Goal: Task Accomplishment & Management: Use online tool/utility

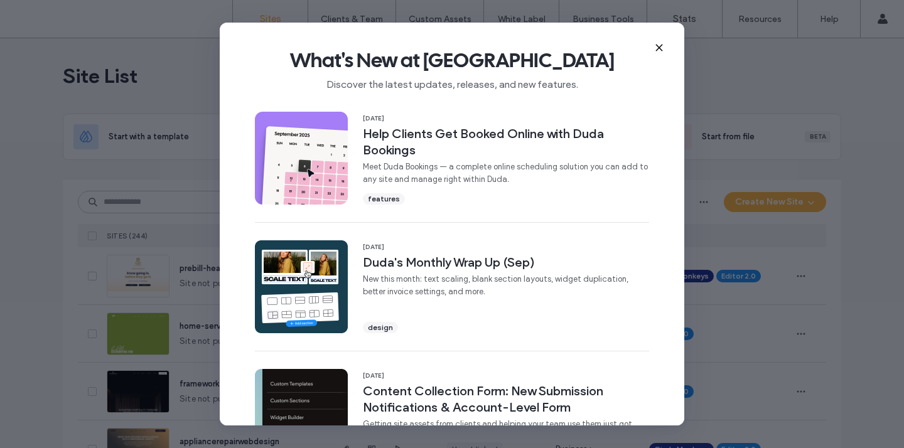
click at [659, 45] on icon at bounding box center [659, 48] width 10 height 10
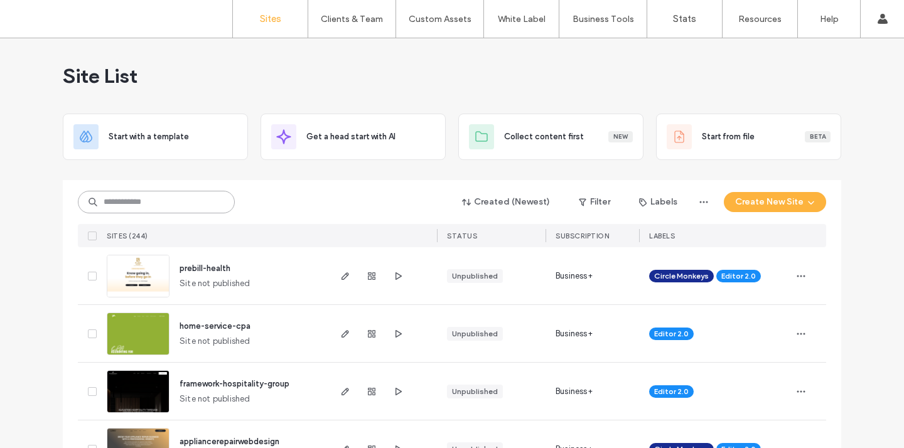
click at [143, 193] on input at bounding box center [156, 202] width 157 height 23
type input "*"
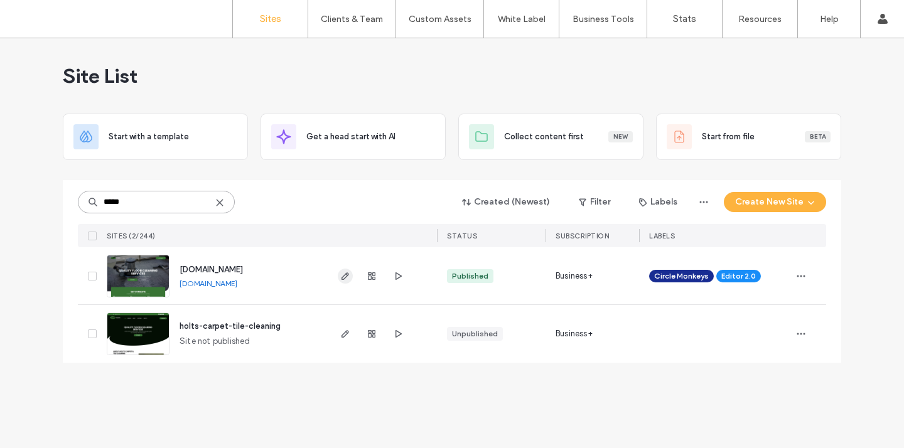
type input "*****"
click at [341, 274] on icon "button" at bounding box center [345, 276] width 10 height 10
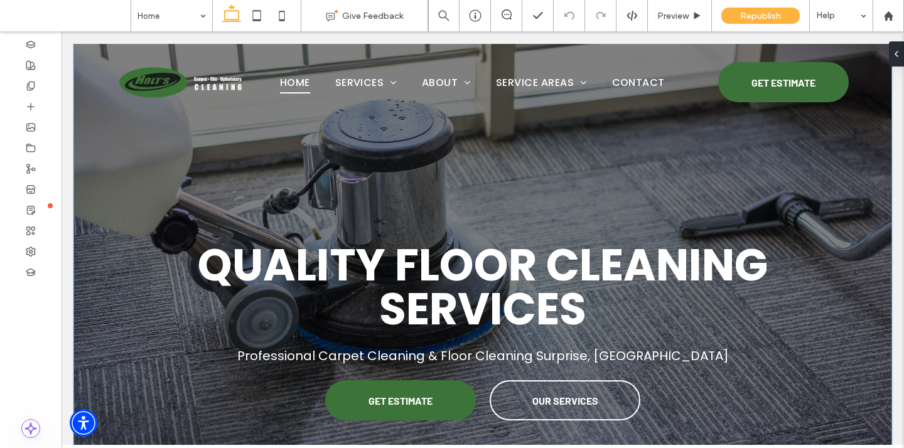
click at [107, 229] on div "Quality Floor Cleaning Services Professional Carpet Cleaning & Floor Cleaning S…" at bounding box center [482, 307] width 753 height 527
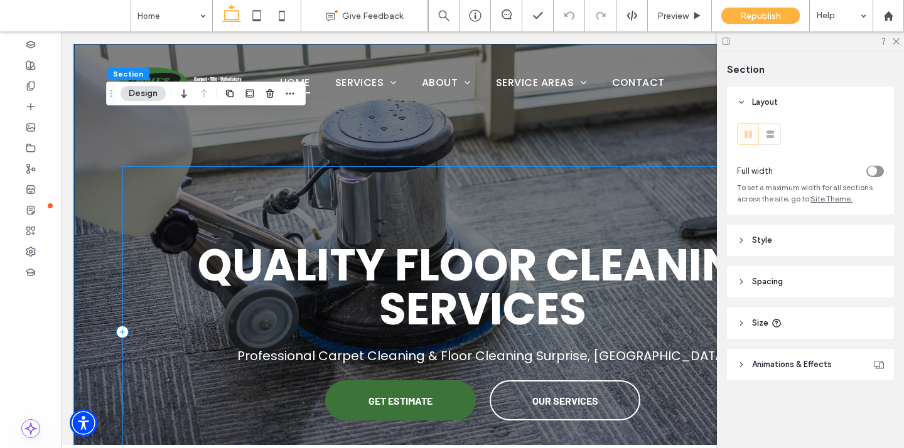
click at [773, 229] on header "Style" at bounding box center [810, 240] width 167 height 31
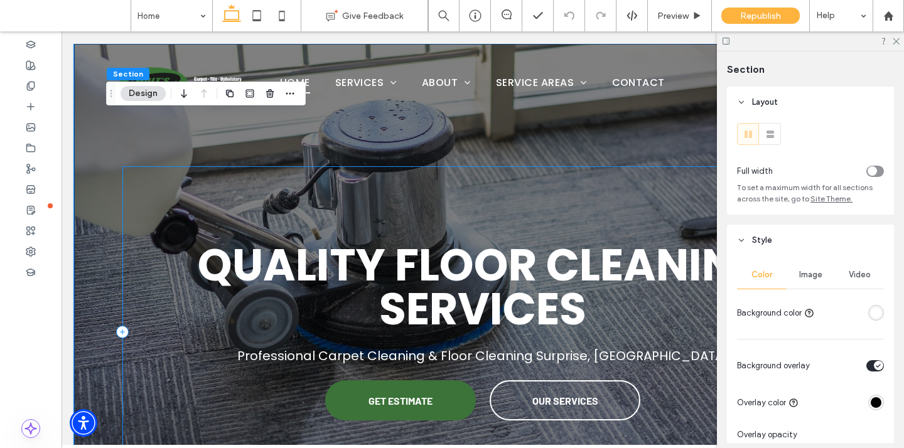
click at [809, 275] on span "Image" at bounding box center [810, 275] width 23 height 10
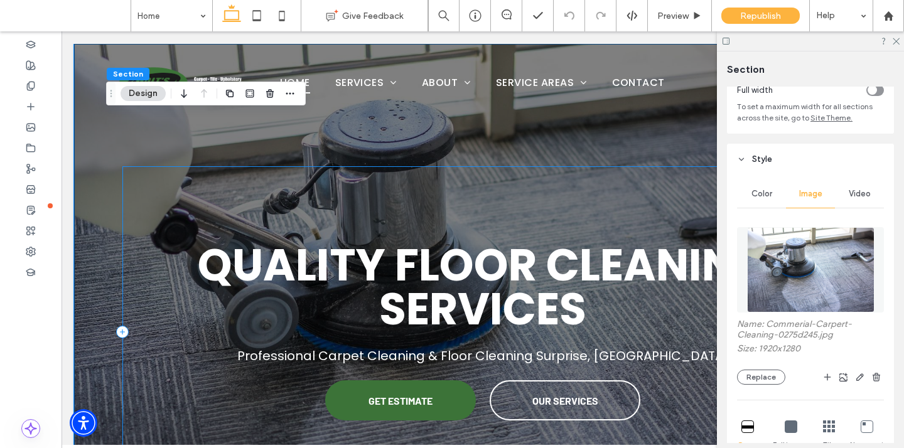
scroll to position [84, 0]
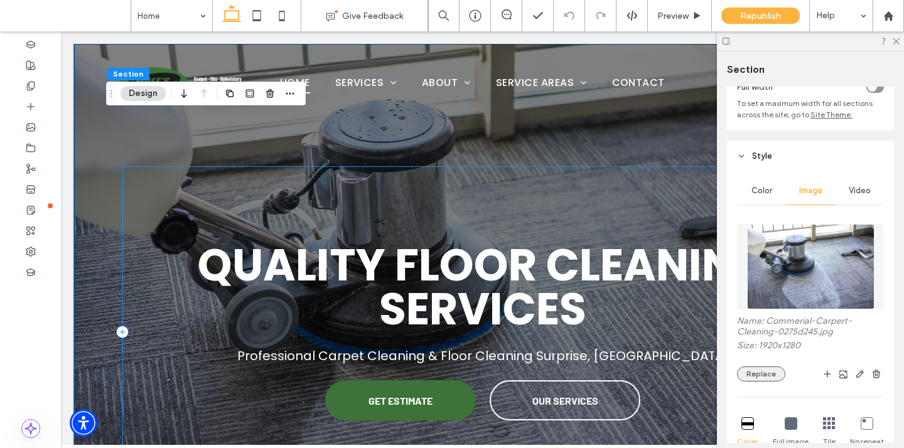
click at [762, 370] on button "Replace" at bounding box center [761, 373] width 48 height 15
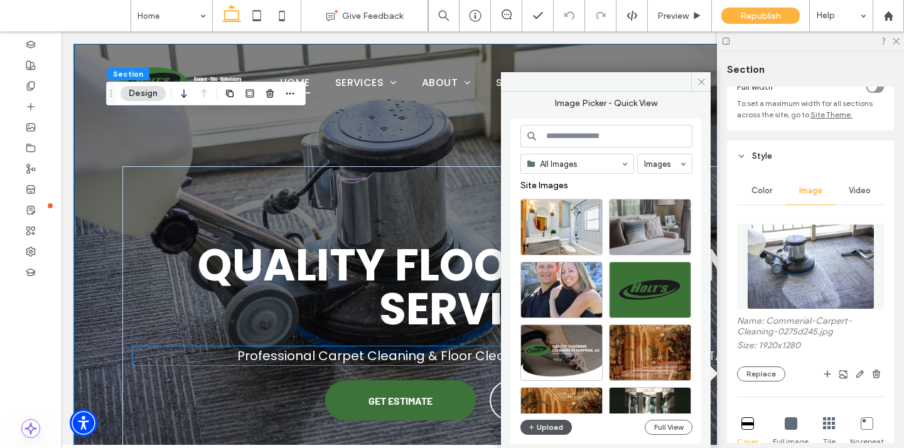
click at [549, 422] on button "Upload" at bounding box center [545, 427] width 51 height 15
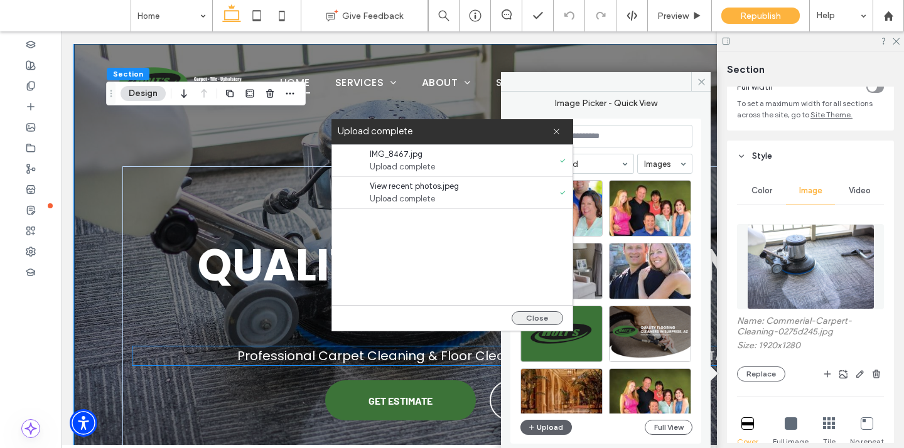
click at [540, 319] on button "Close" at bounding box center [536, 318] width 51 height 14
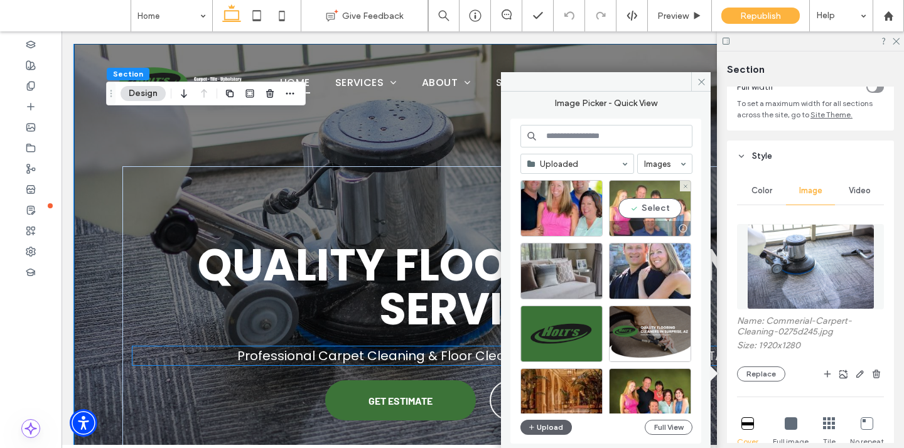
click at [629, 218] on div "Select" at bounding box center [650, 208] width 82 height 56
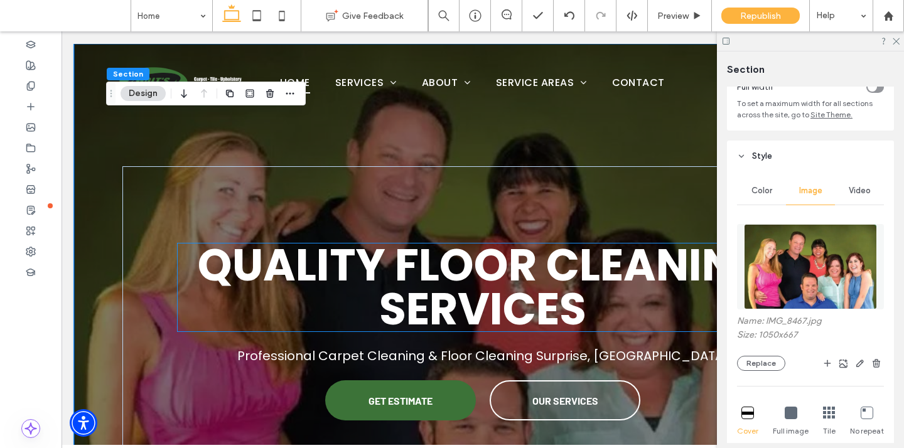
click at [574, 276] on strong "Quality Floor Cleaning Services" at bounding box center [483, 287] width 570 height 106
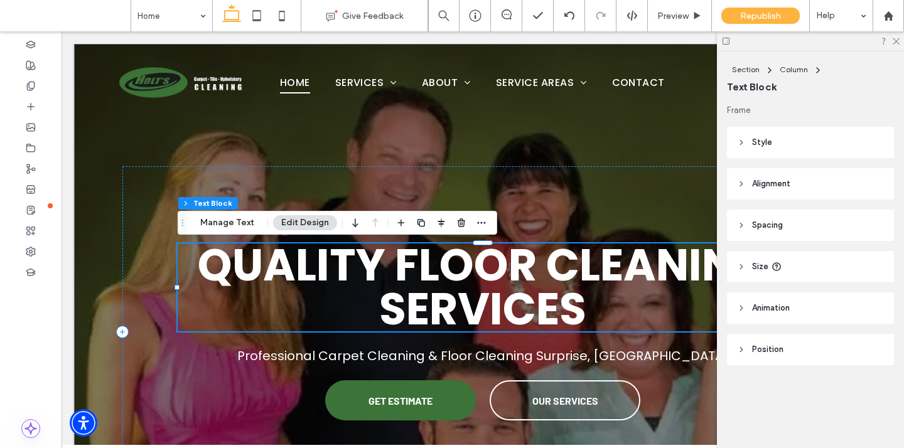
click at [545, 281] on strong "Quality Floor Cleaning Services" at bounding box center [483, 287] width 570 height 106
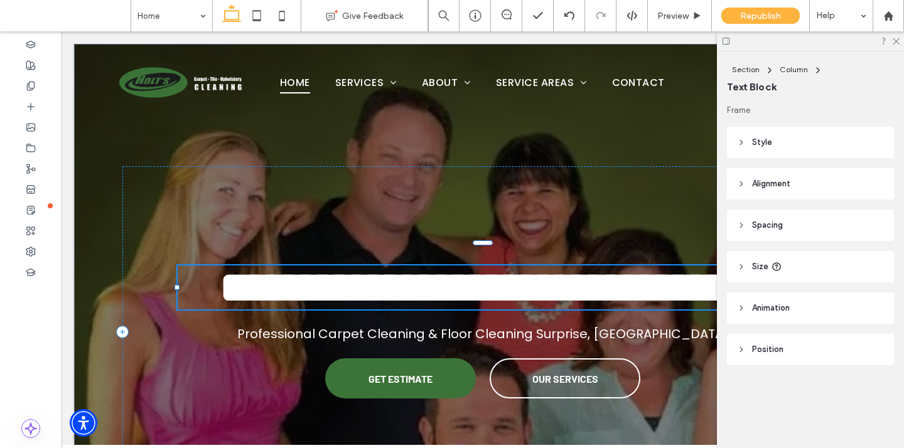
type input "*******"
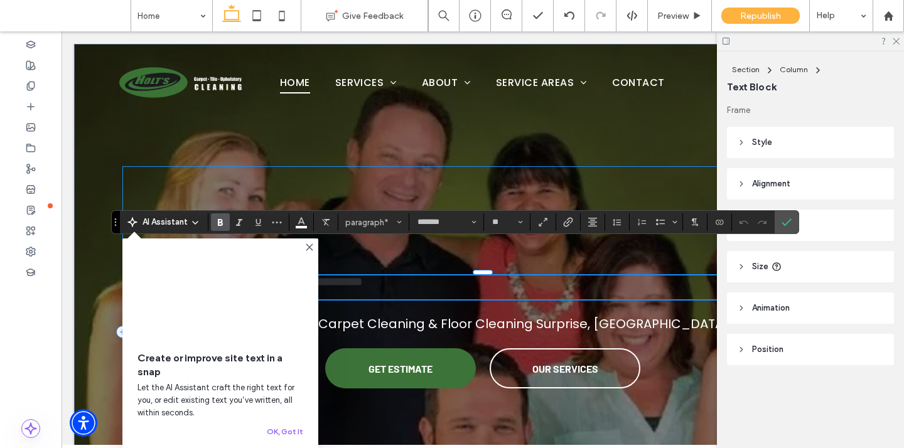
type input "**"
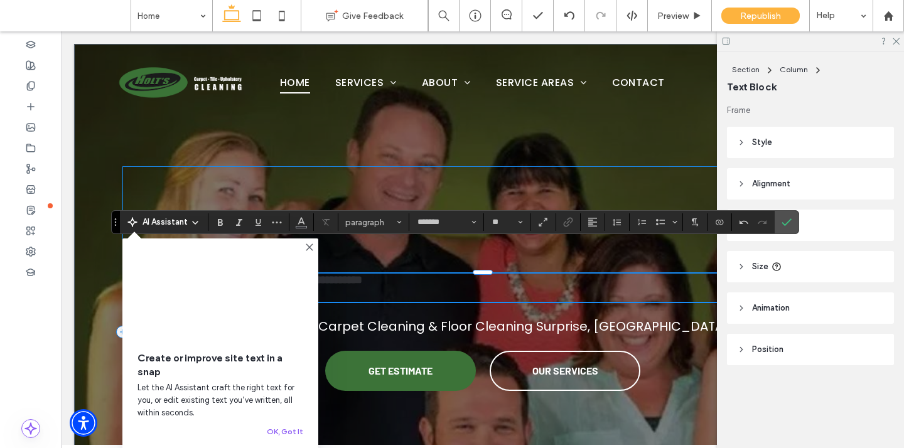
click at [311, 244] on icon at bounding box center [309, 247] width 10 height 10
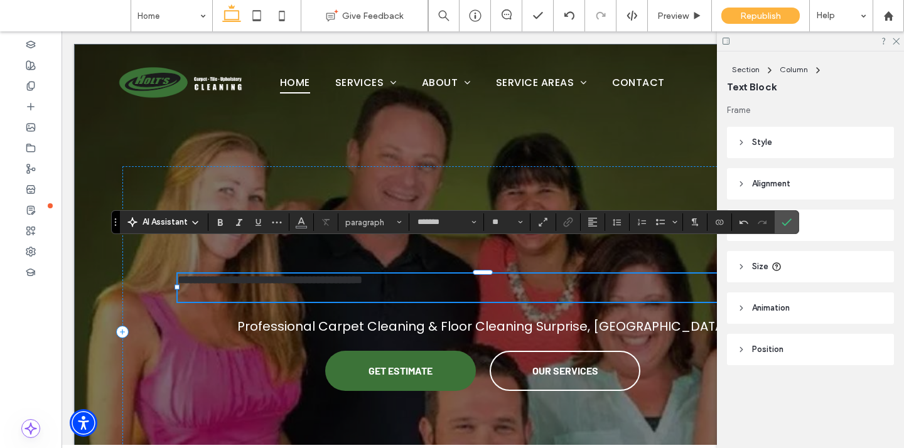
click at [252, 292] on p at bounding box center [483, 291] width 610 height 11
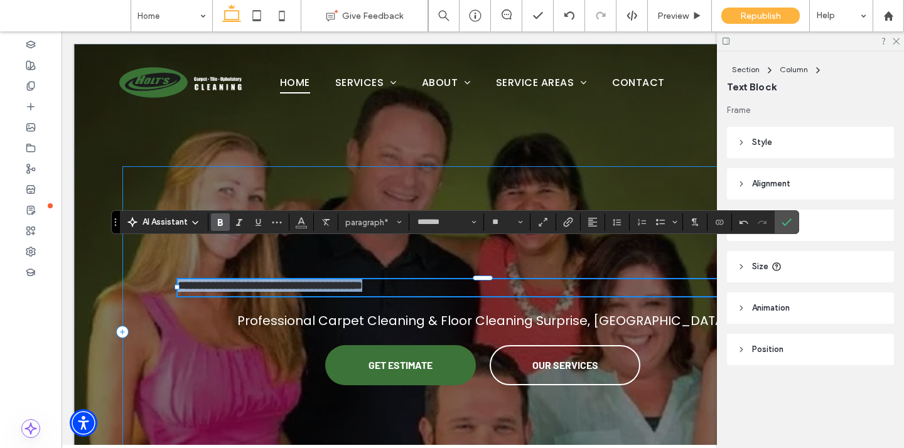
drag, startPoint x: 450, startPoint y: 285, endPoint x: 163, endPoint y: 283, distance: 287.4
click at [163, 287] on div "**********" at bounding box center [482, 331] width 720 height 331
click at [301, 221] on icon "Color" at bounding box center [301, 221] width 10 height 10
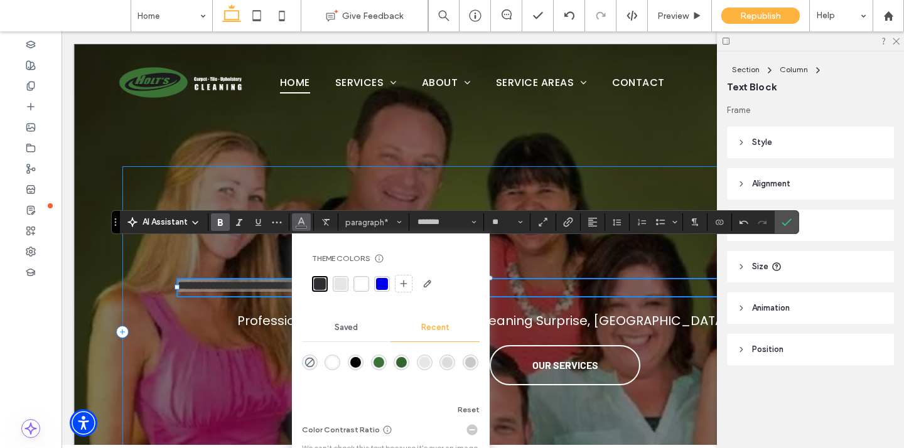
click at [328, 357] on div "rgba(255, 255, 255, 1)" at bounding box center [332, 362] width 11 height 11
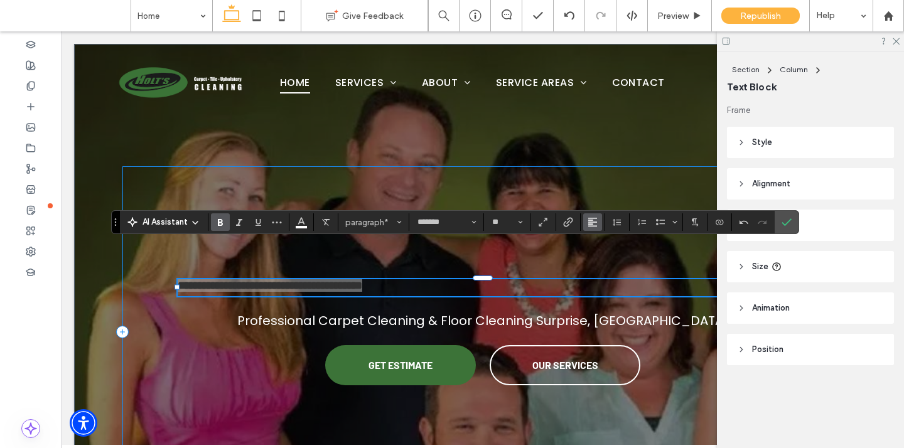
click at [587, 220] on icon "Alignment" at bounding box center [592, 222] width 10 height 10
click at [600, 260] on icon "ui.textEditor.alignment.center" at bounding box center [602, 261] width 10 height 10
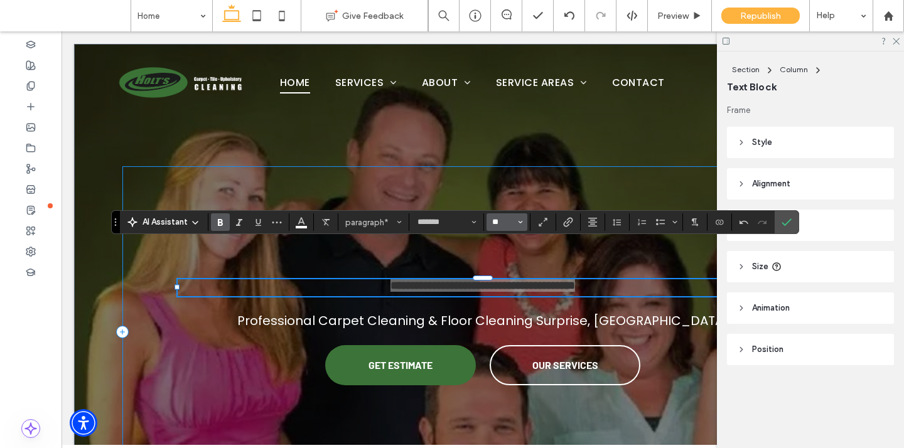
click at [498, 219] on input "**" at bounding box center [503, 222] width 24 height 10
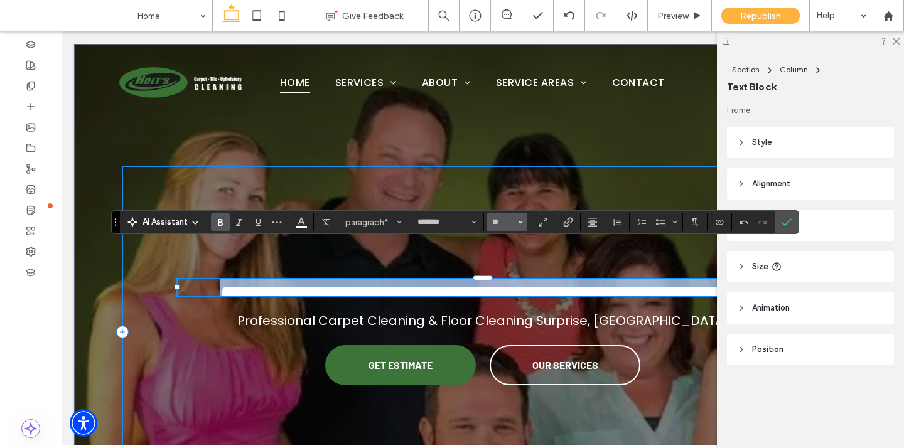
type input "**"
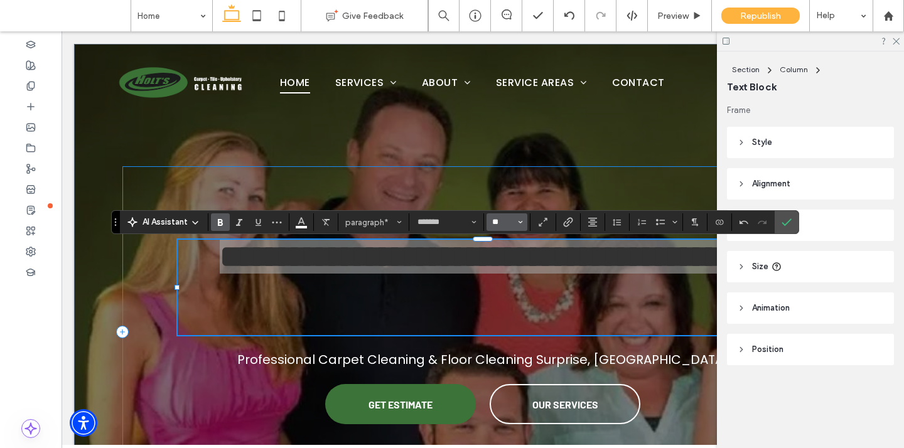
click at [499, 224] on input "**" at bounding box center [503, 222] width 24 height 10
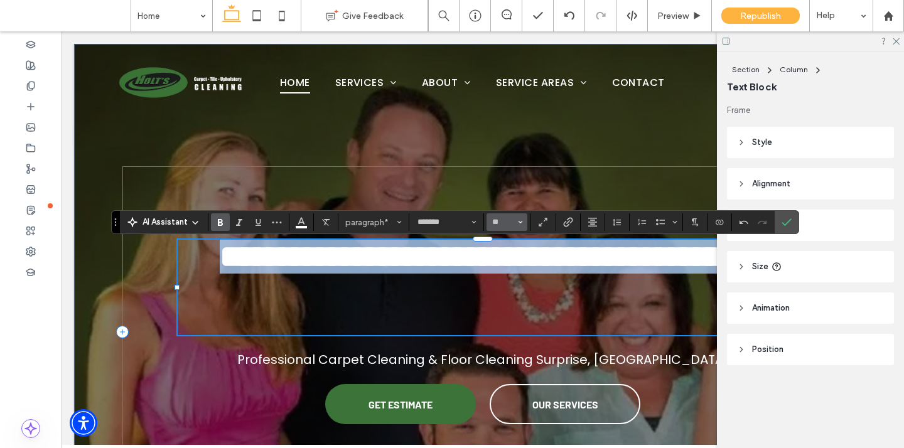
type input "**"
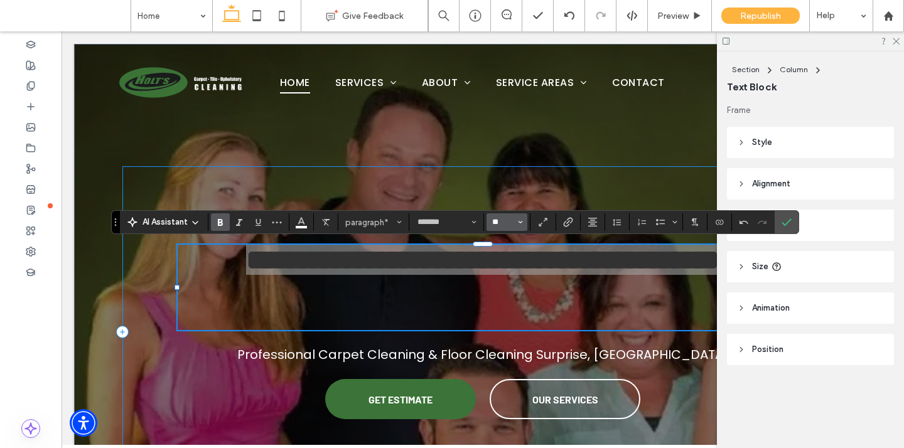
click at [497, 221] on input "**" at bounding box center [503, 222] width 24 height 10
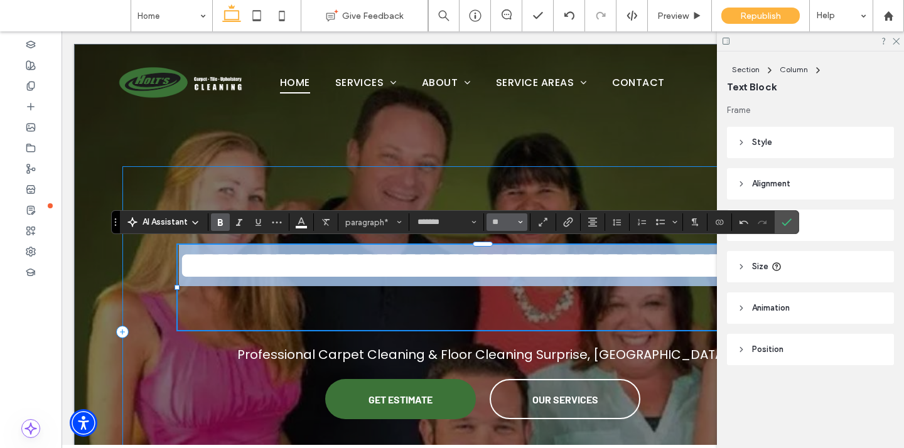
type input "**"
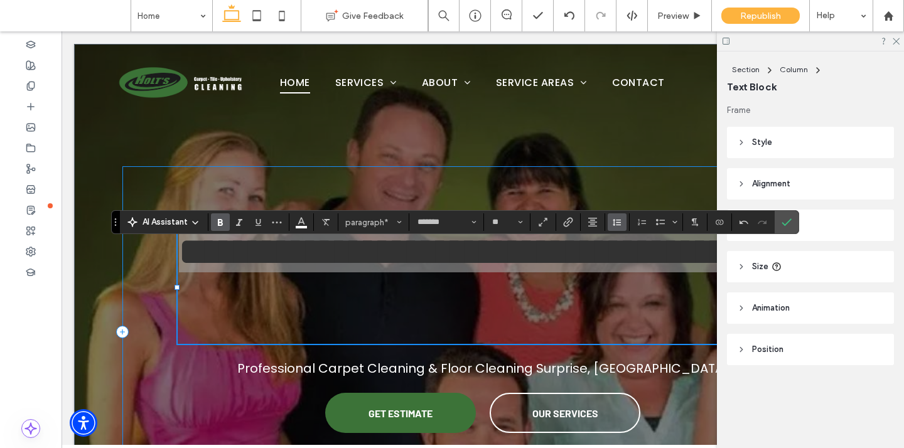
click at [613, 218] on icon "Line Height" at bounding box center [617, 222] width 10 height 10
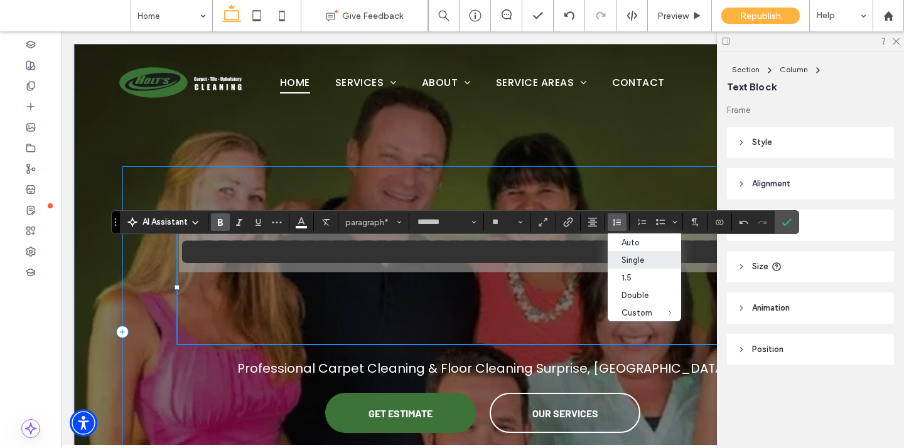
click at [621, 257] on div "Single" at bounding box center [636, 259] width 31 height 9
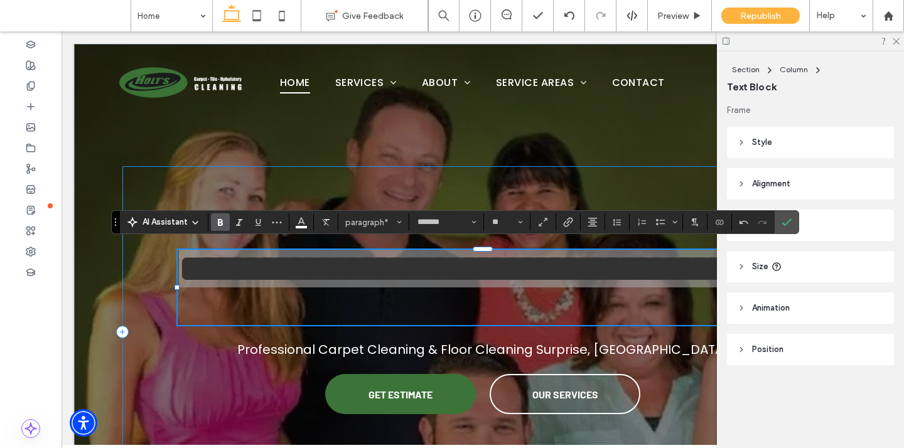
click at [784, 221] on icon "Confirm" at bounding box center [786, 222] width 10 height 10
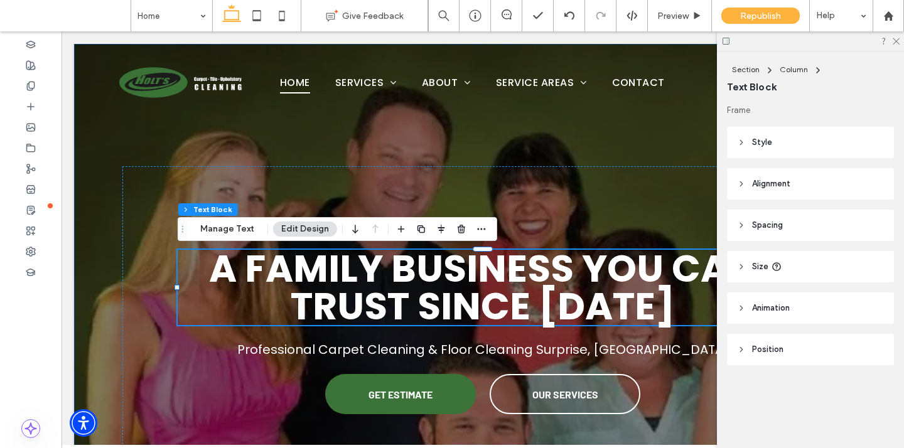
click at [99, 208] on div "A family business you can trust since [DATE] Professional Carpet Cleaning & Flo…" at bounding box center [482, 307] width 817 height 527
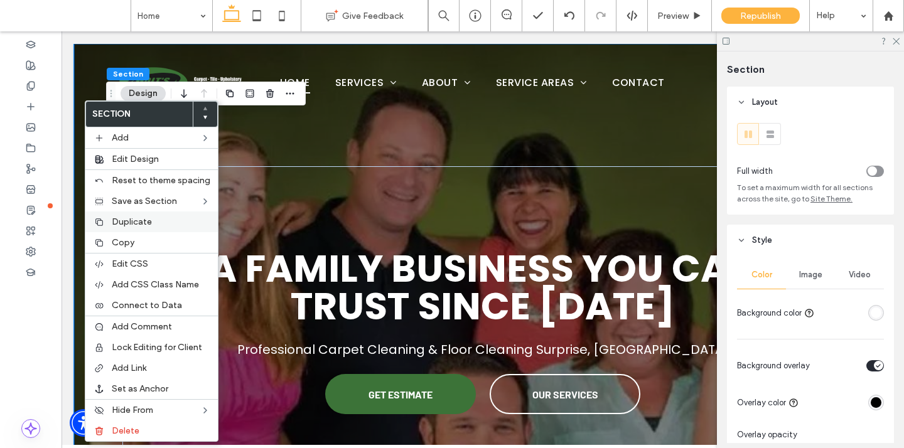
click at [112, 216] on span "Duplicate" at bounding box center [132, 221] width 40 height 11
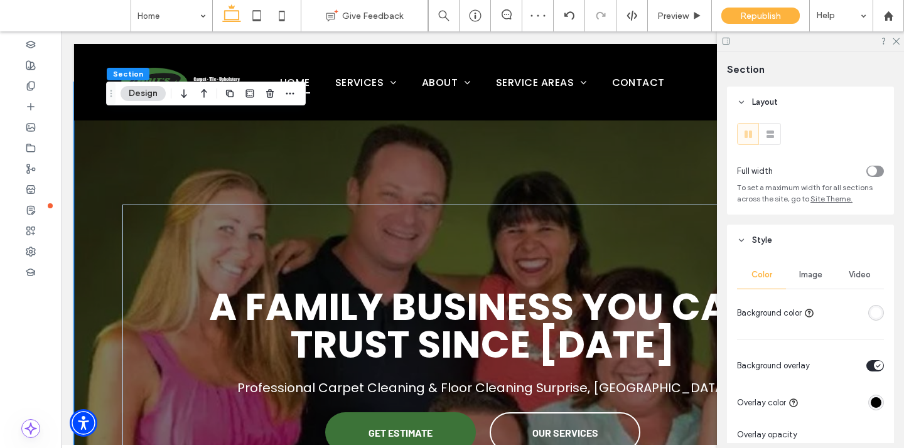
scroll to position [458, 0]
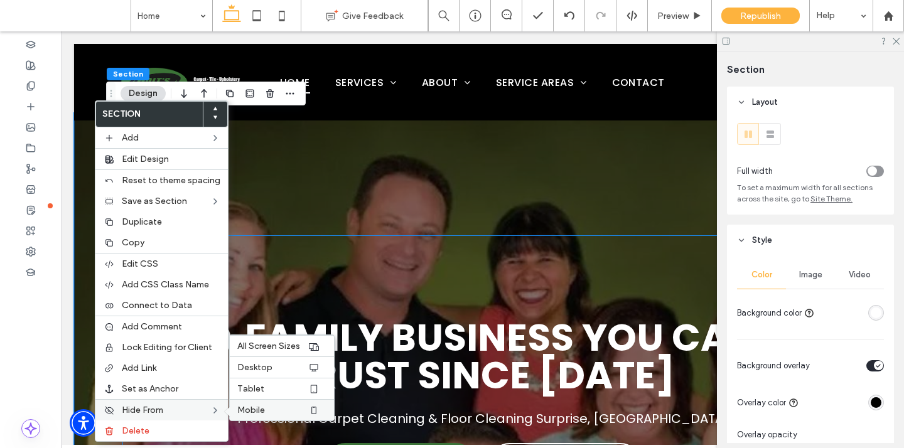
click at [253, 409] on span "Mobile" at bounding box center [251, 410] width 28 height 11
click at [256, 385] on span "Tablet" at bounding box center [250, 388] width 27 height 11
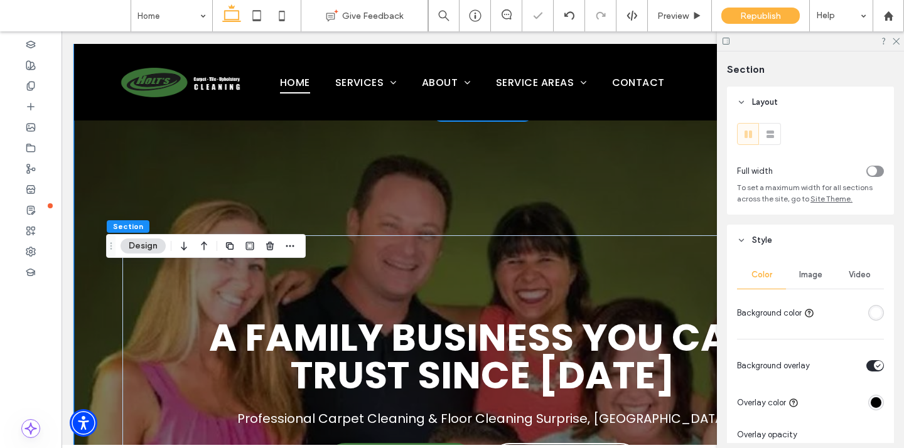
scroll to position [41, 0]
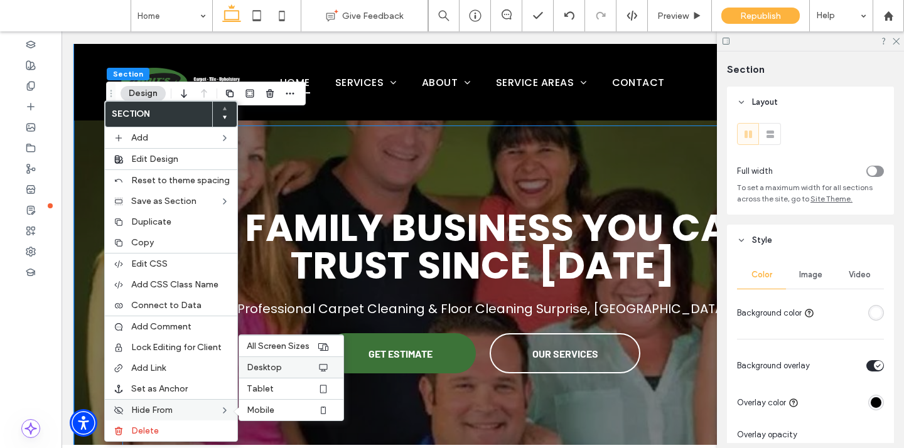
click at [269, 371] on span "Desktop" at bounding box center [264, 367] width 35 height 11
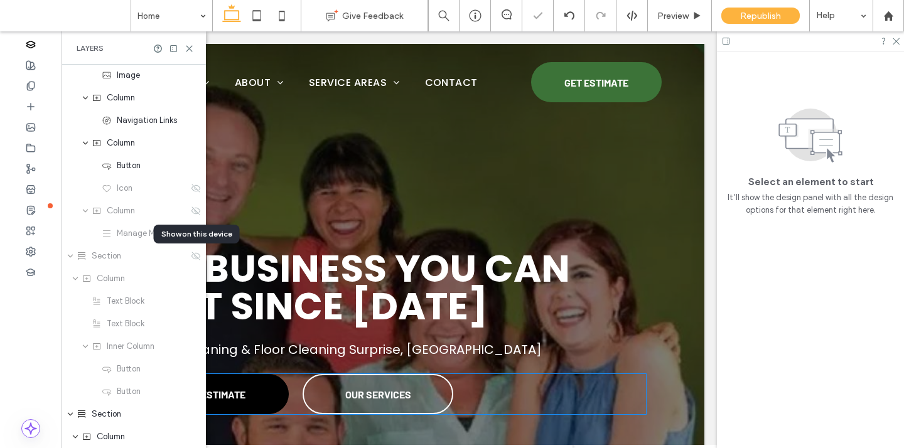
scroll to position [0, 0]
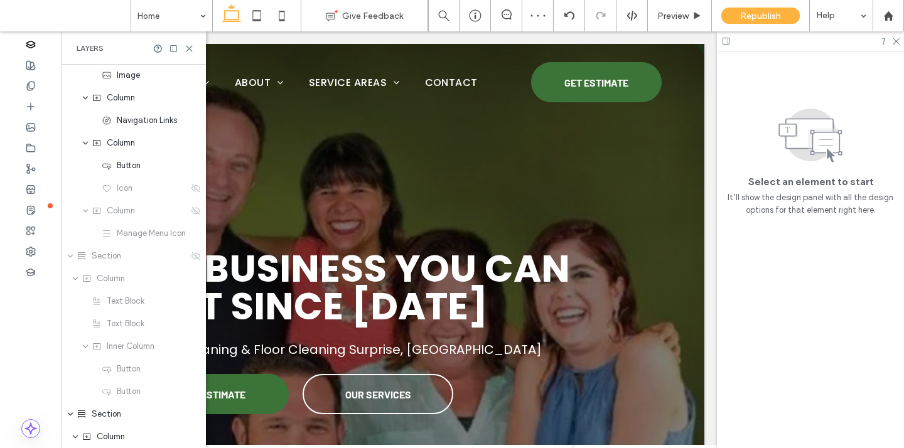
click at [191, 54] on div "Layers" at bounding box center [133, 47] width 144 height 33
click at [190, 50] on use at bounding box center [189, 49] width 6 height 6
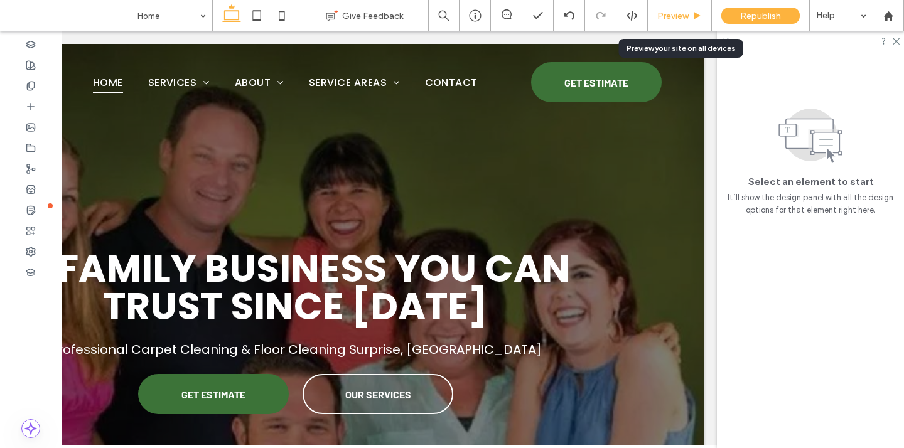
click at [661, 11] on span "Preview" at bounding box center [672, 16] width 31 height 11
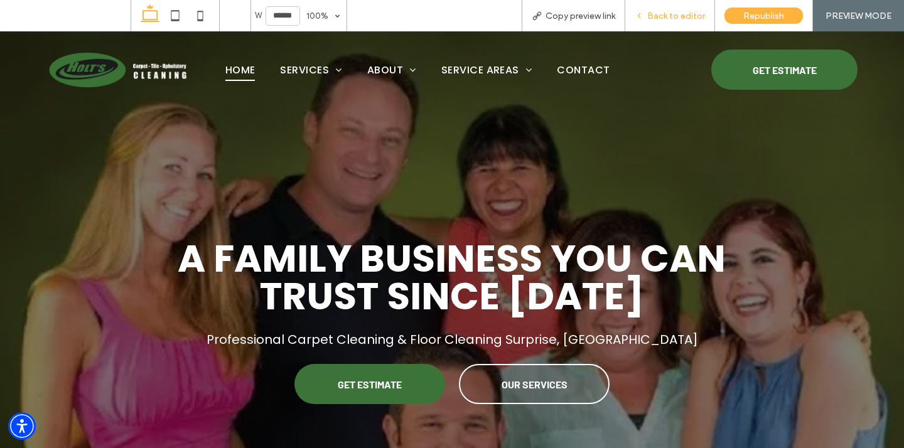
click at [666, 15] on span "Back to editor" at bounding box center [676, 16] width 58 height 11
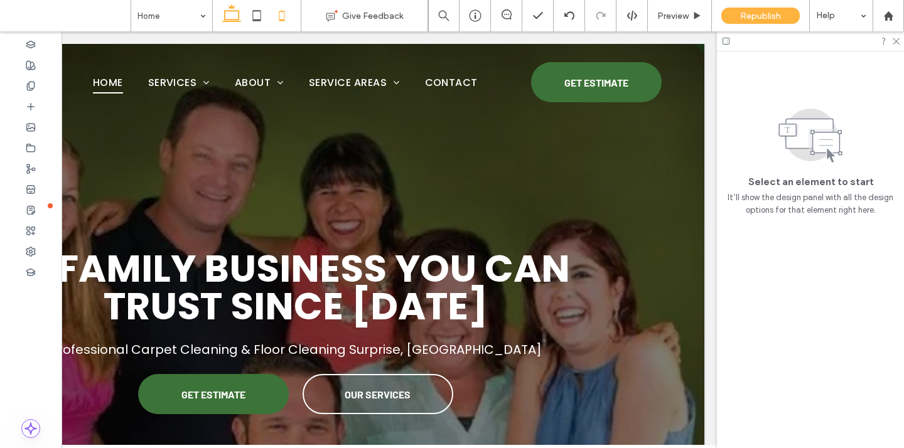
click at [279, 16] on use at bounding box center [282, 16] width 6 height 10
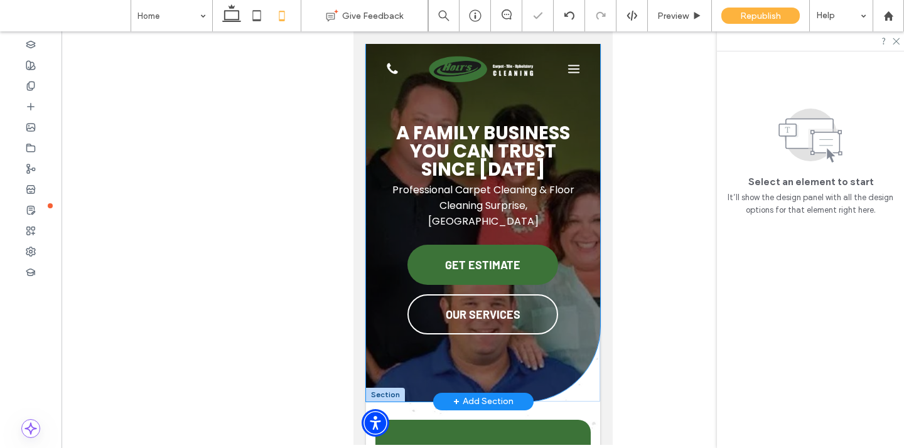
click at [367, 221] on div "A family business you can trust since [DATE] Professional Carpet Cleaning & Flo…" at bounding box center [482, 223] width 234 height 358
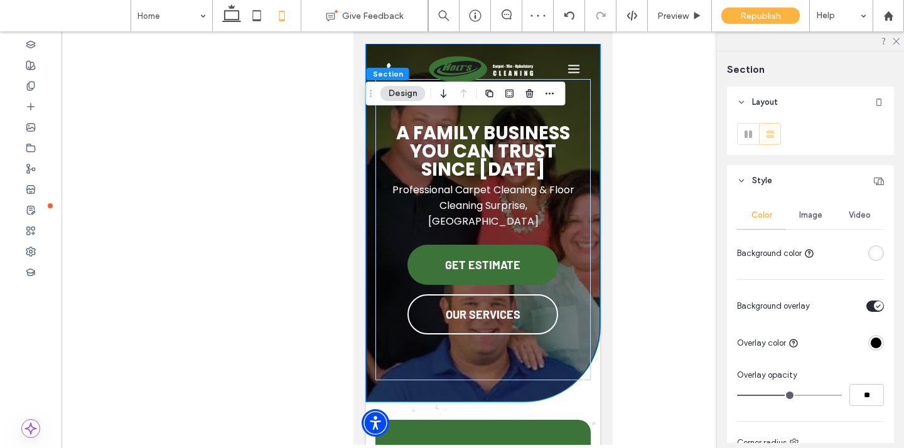
click at [814, 214] on span "Image" at bounding box center [810, 215] width 23 height 10
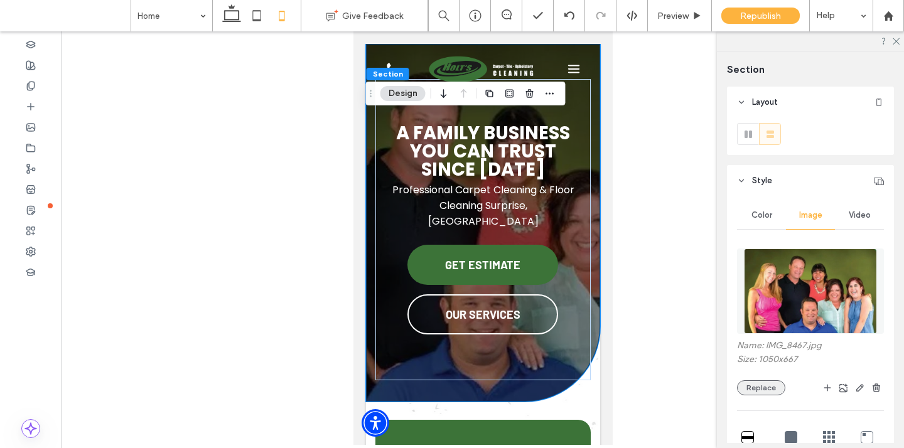
click at [760, 392] on button "Replace" at bounding box center [761, 387] width 48 height 15
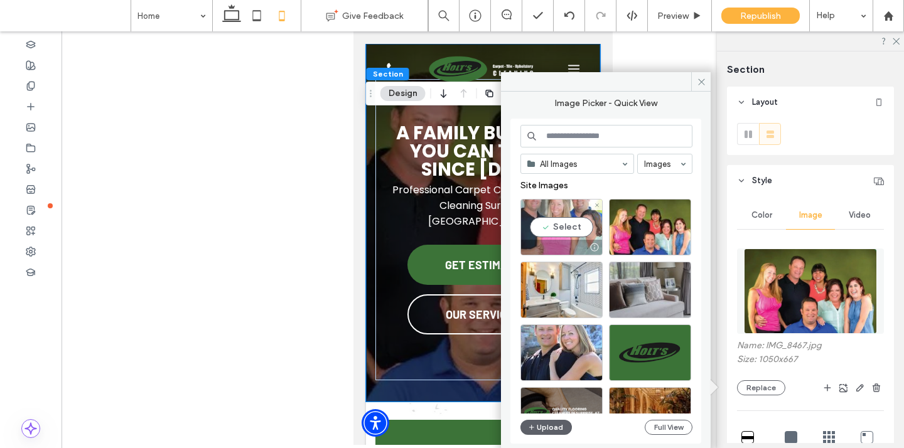
click at [573, 223] on div "Select" at bounding box center [561, 227] width 82 height 56
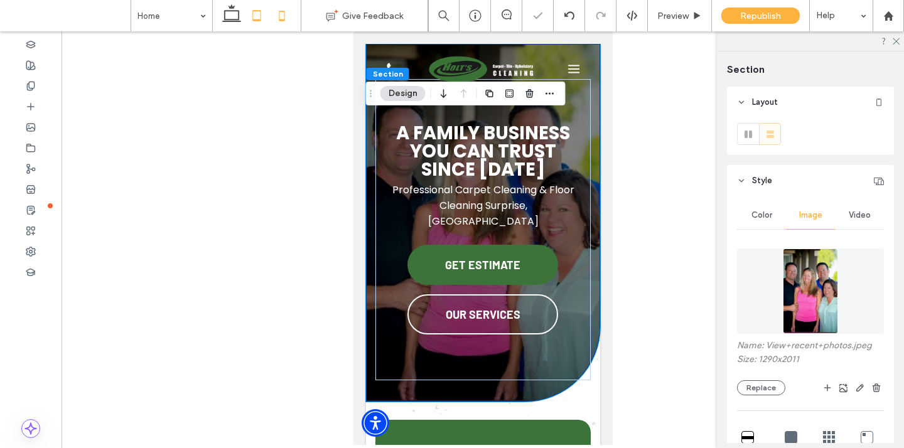
click at [264, 18] on icon at bounding box center [256, 15] width 25 height 25
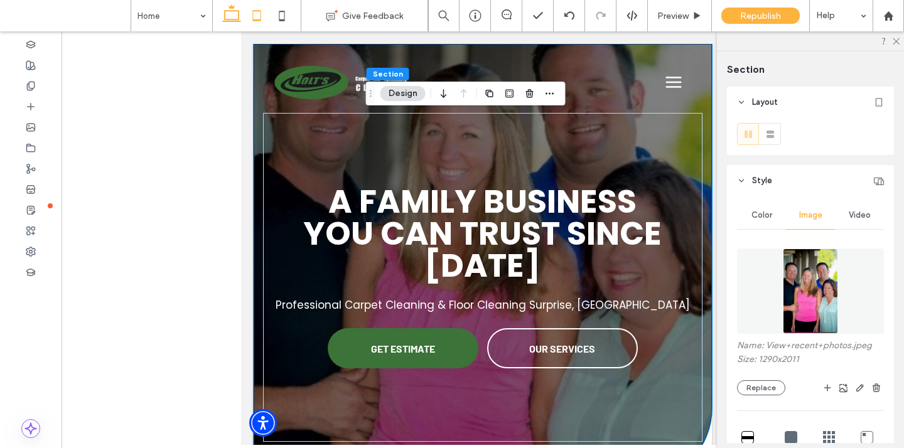
click at [226, 12] on icon at bounding box center [231, 15] width 25 height 25
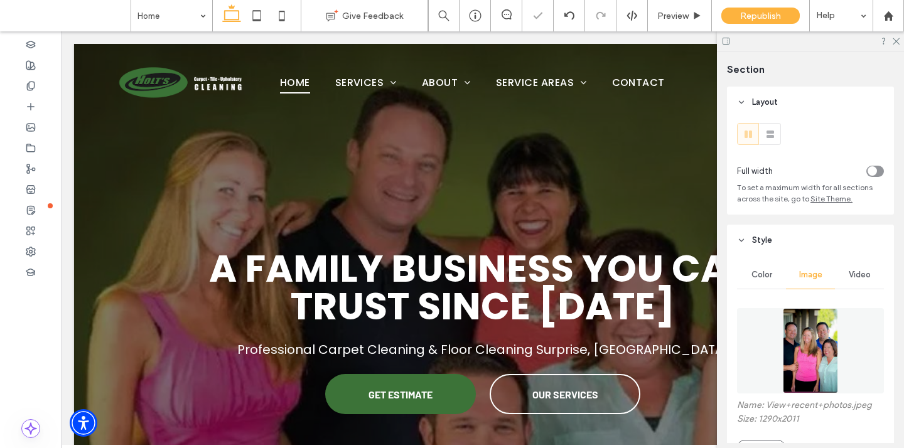
type input "***"
click at [278, 8] on icon at bounding box center [281, 15] width 25 height 25
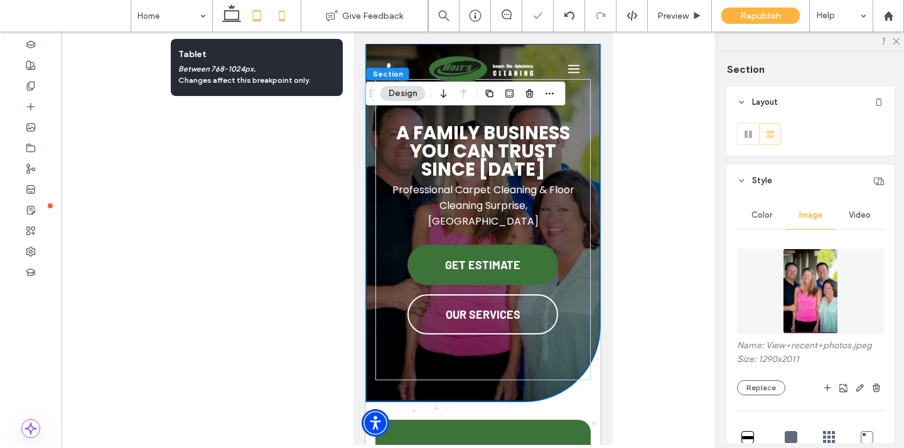
click at [258, 12] on icon at bounding box center [256, 15] width 25 height 25
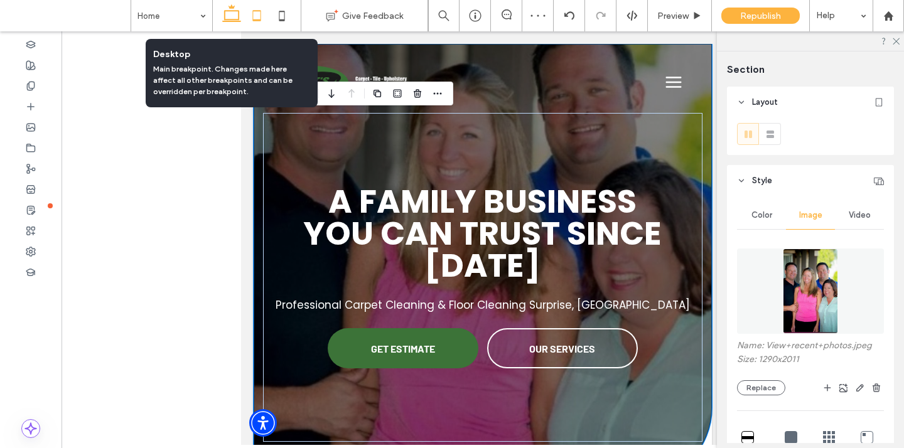
click at [241, 11] on icon at bounding box center [231, 15] width 25 height 25
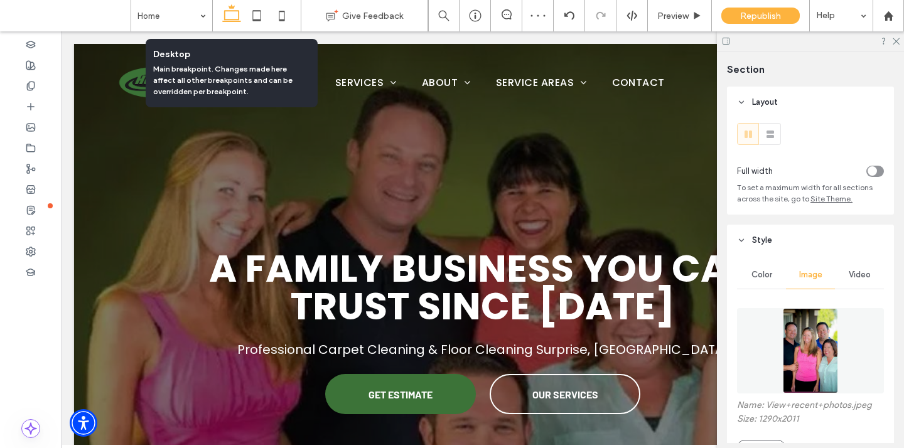
type input "***"
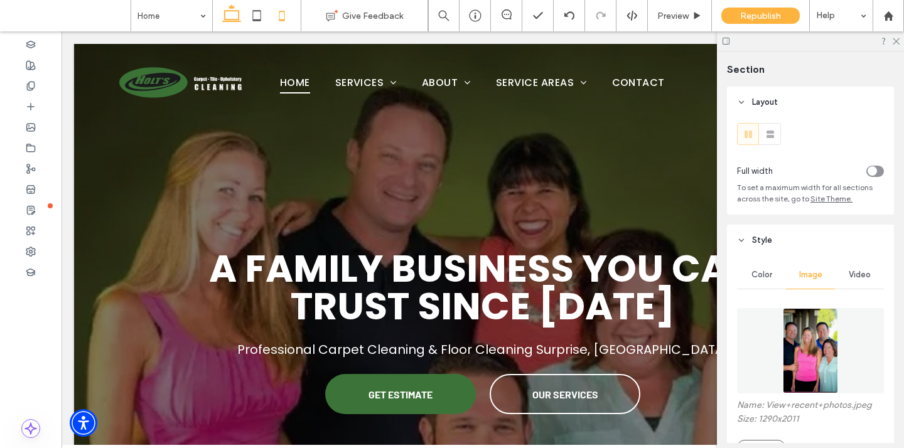
click at [282, 19] on use at bounding box center [282, 16] width 6 height 10
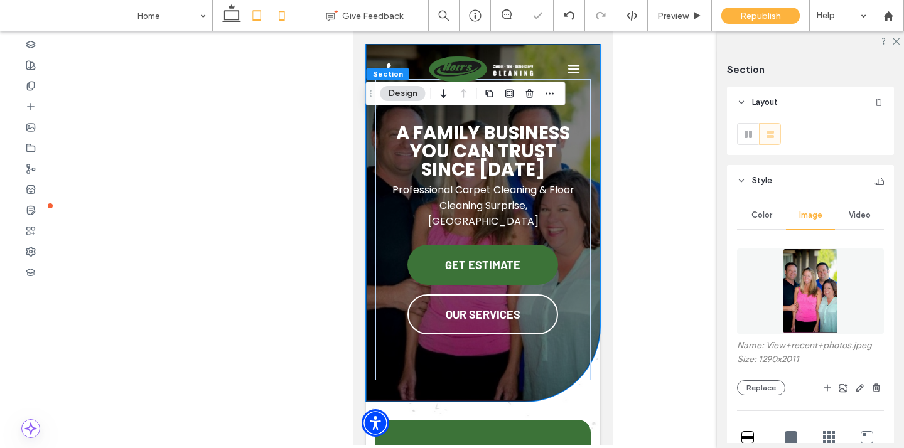
click at [260, 17] on use at bounding box center [256, 15] width 8 height 11
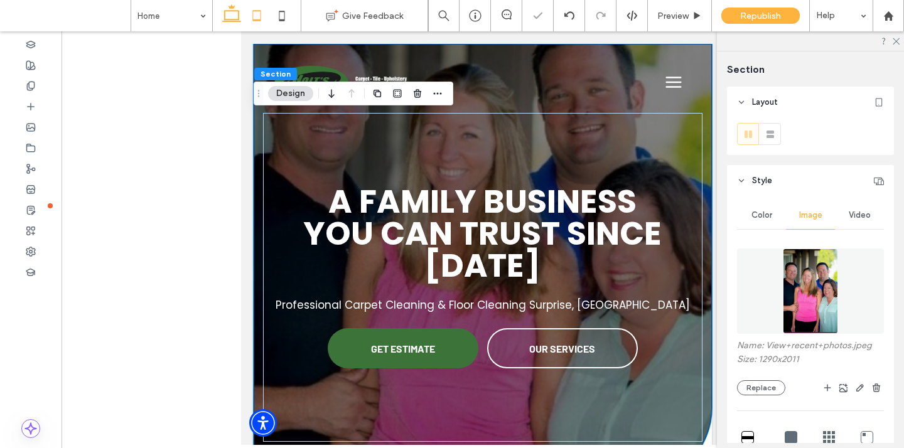
click at [236, 14] on icon at bounding box center [231, 15] width 25 height 25
type input "***"
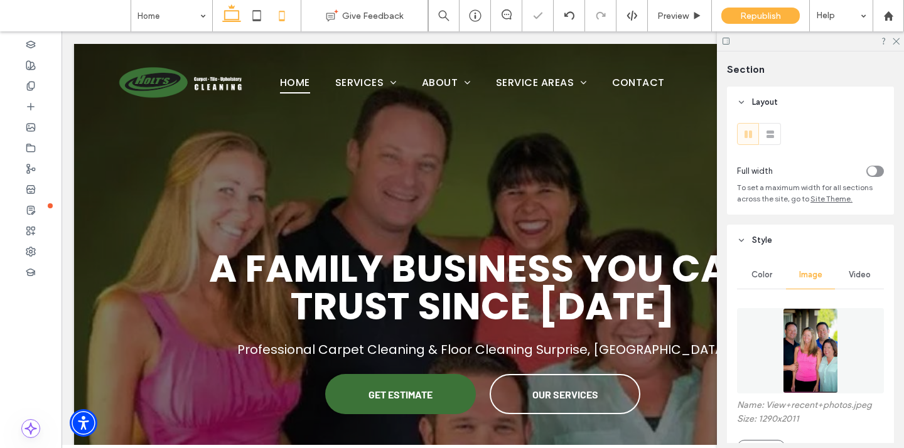
click at [287, 15] on icon at bounding box center [281, 15] width 25 height 25
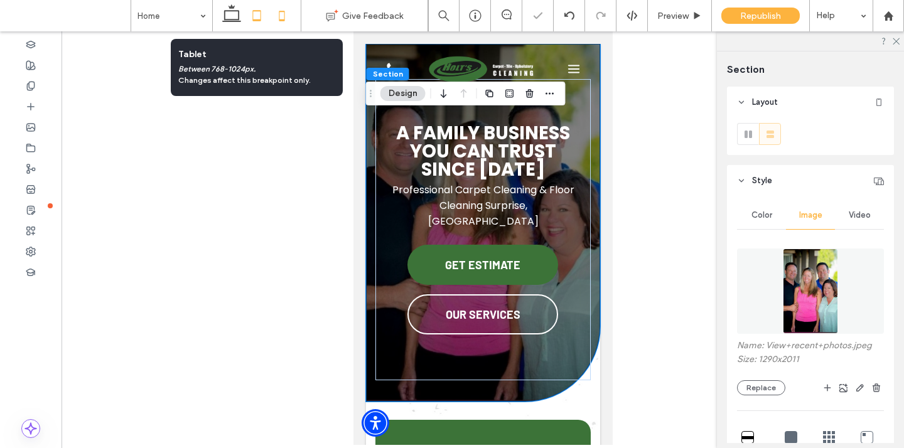
click at [262, 14] on icon at bounding box center [256, 15] width 25 height 25
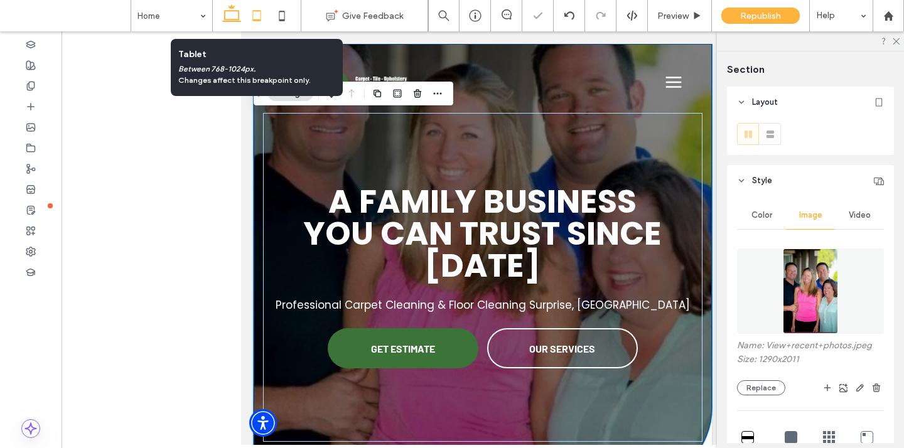
click at [238, 14] on use at bounding box center [231, 13] width 19 height 18
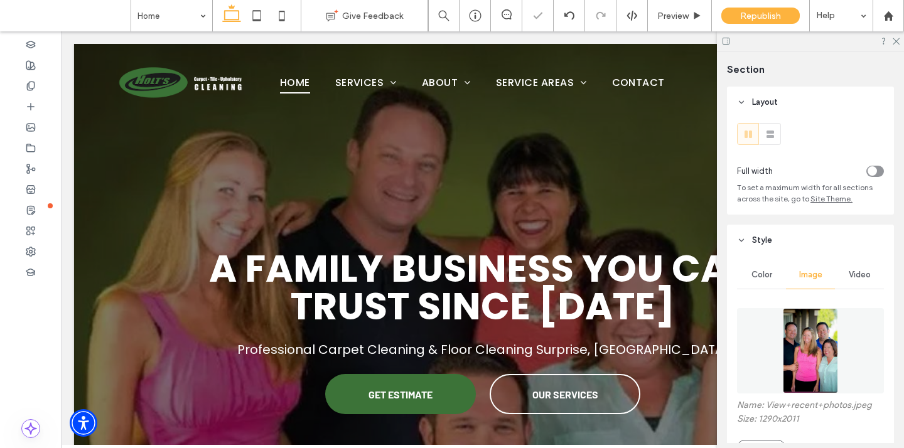
type input "***"
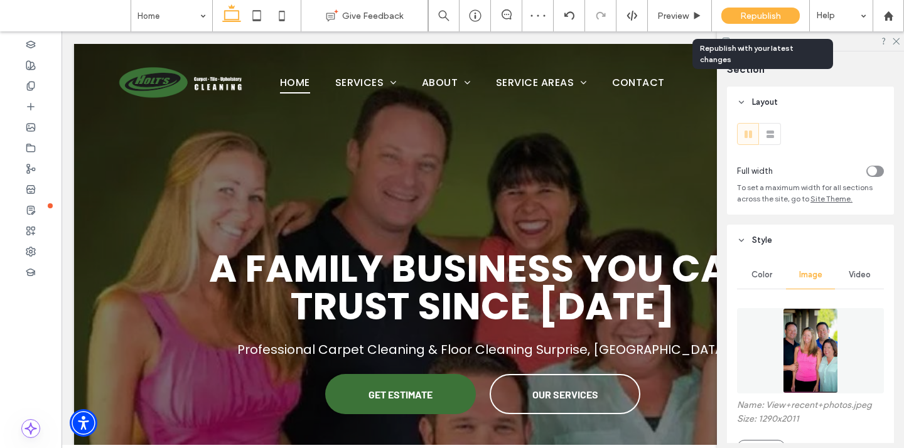
click at [733, 19] on div "Republish" at bounding box center [760, 16] width 78 height 16
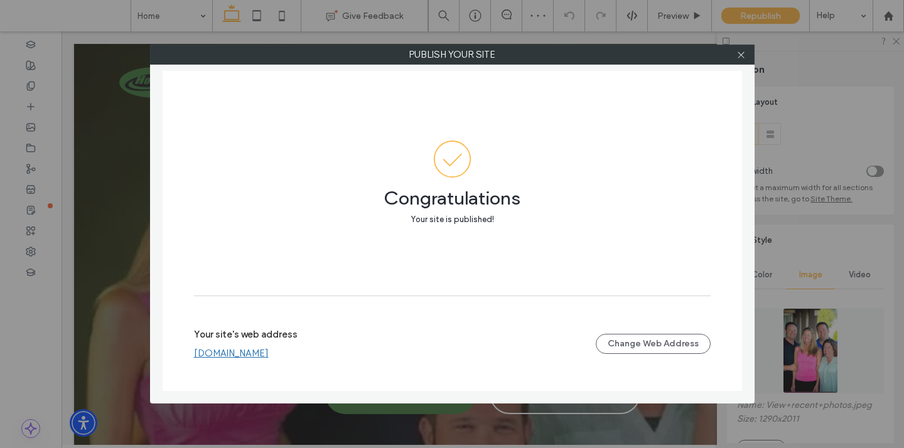
click at [745, 53] on div at bounding box center [741, 54] width 19 height 19
click at [741, 55] on use at bounding box center [740, 54] width 6 height 6
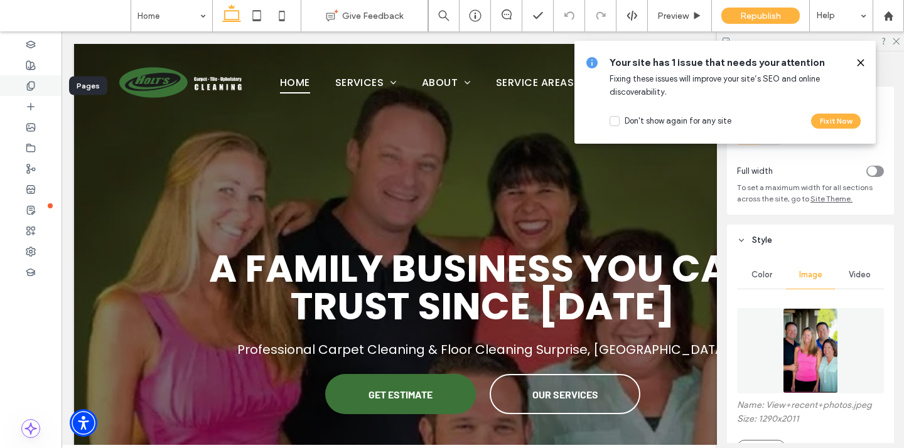
click at [29, 82] on use at bounding box center [30, 86] width 7 height 8
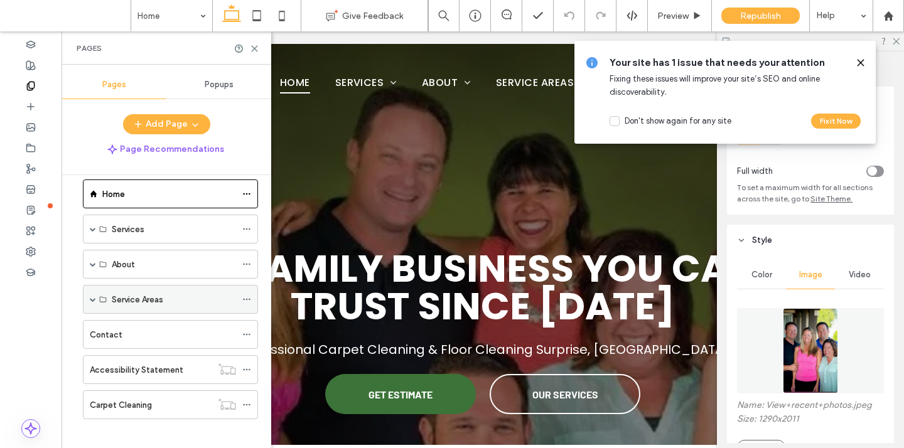
scroll to position [18, 0]
click at [92, 300] on span at bounding box center [93, 298] width 6 height 6
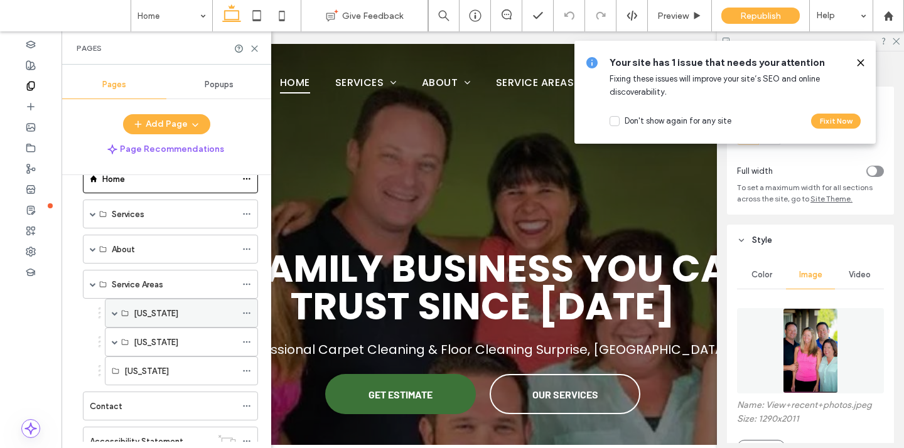
scroll to position [33, 0]
click at [114, 311] on span at bounding box center [115, 312] width 6 height 6
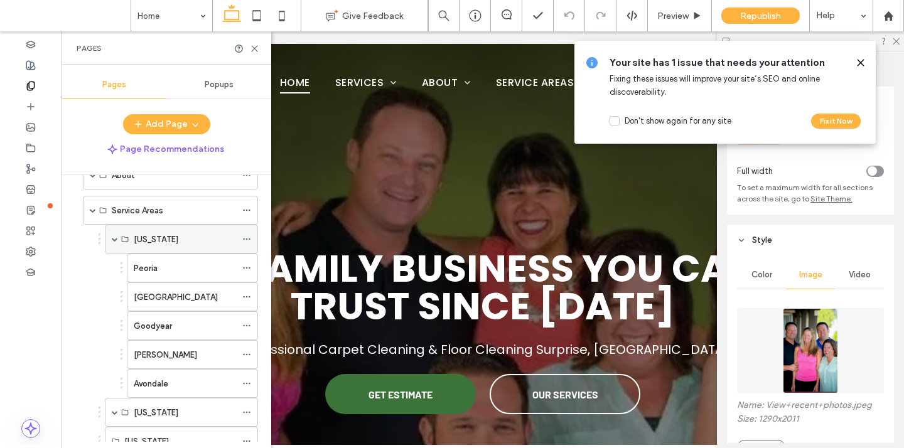
scroll to position [137, 0]
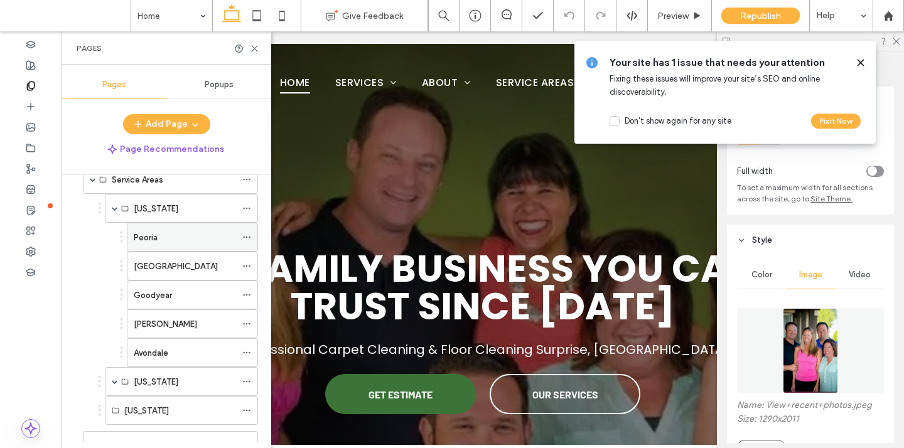
click at [164, 236] on div "Peoria" at bounding box center [185, 237] width 102 height 13
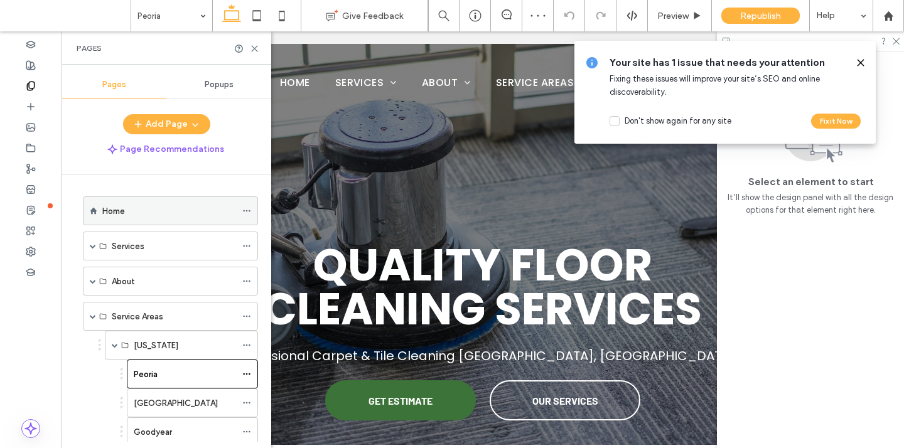
click at [152, 218] on div "Home" at bounding box center [169, 211] width 134 height 28
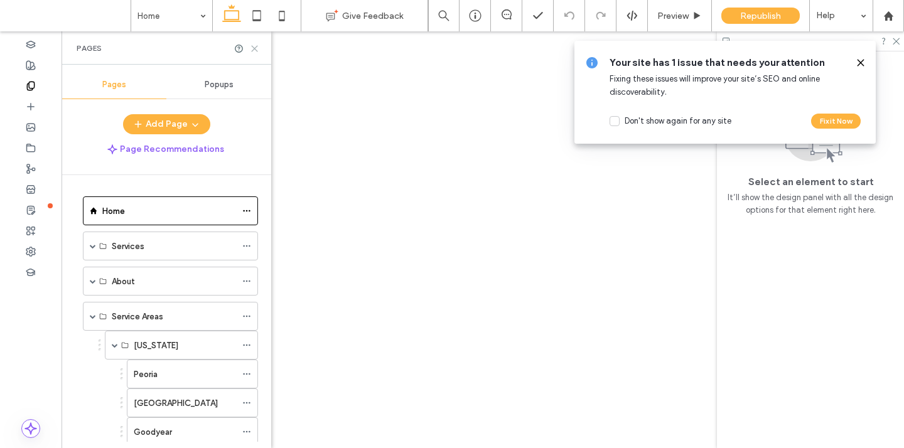
click at [253, 48] on icon at bounding box center [254, 48] width 9 height 9
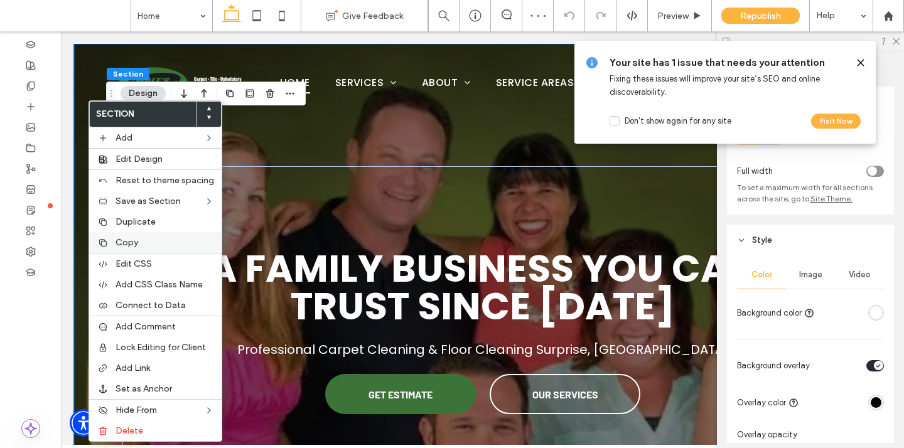
click at [126, 241] on span "Copy" at bounding box center [126, 242] width 23 height 11
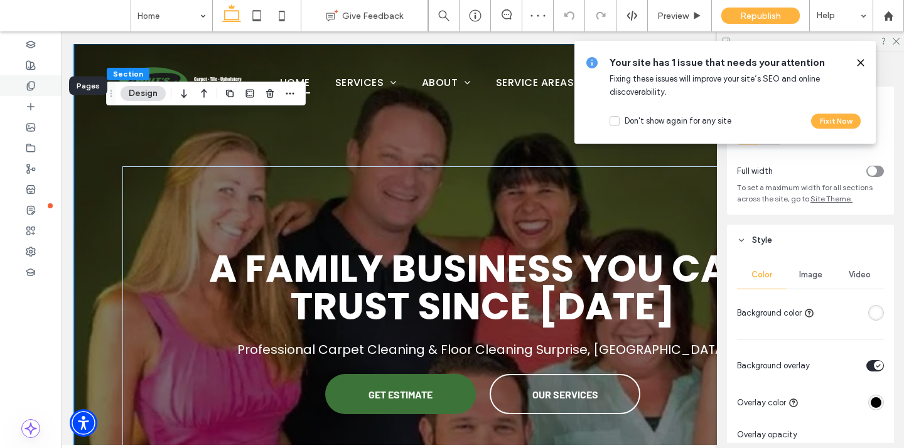
click at [36, 87] on div at bounding box center [30, 85] width 61 height 21
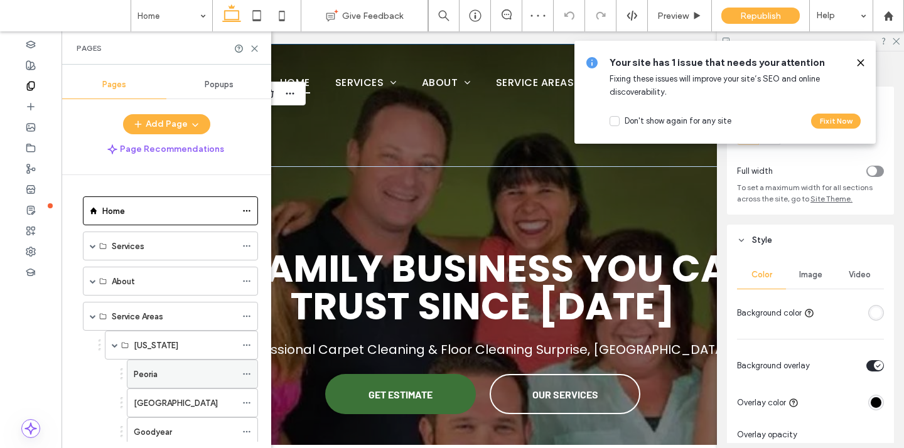
click at [174, 366] on div "Peoria" at bounding box center [185, 374] width 102 height 28
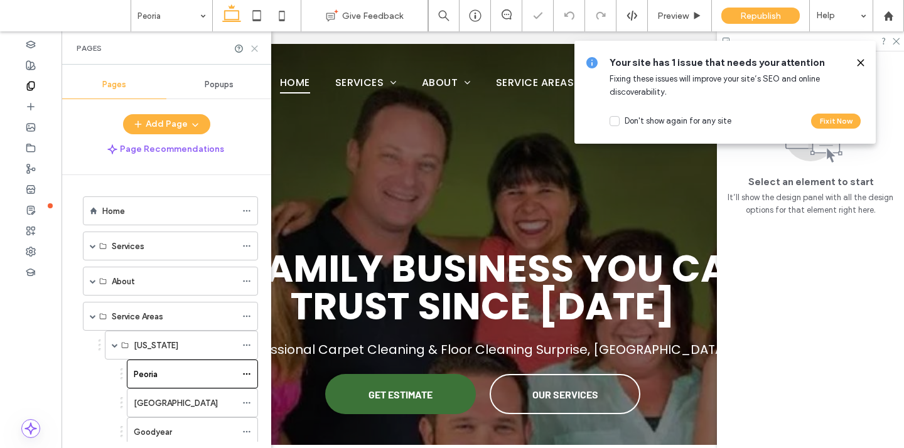
click at [253, 46] on icon at bounding box center [254, 48] width 9 height 9
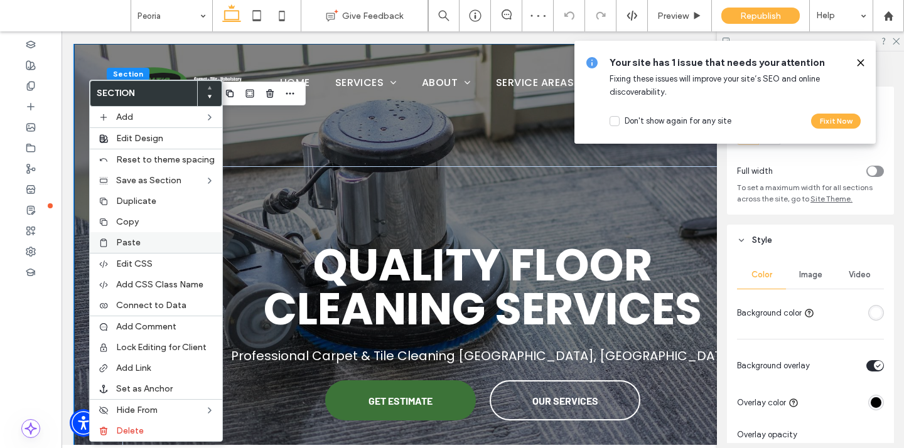
click at [114, 243] on div "Paste" at bounding box center [156, 242] width 132 height 21
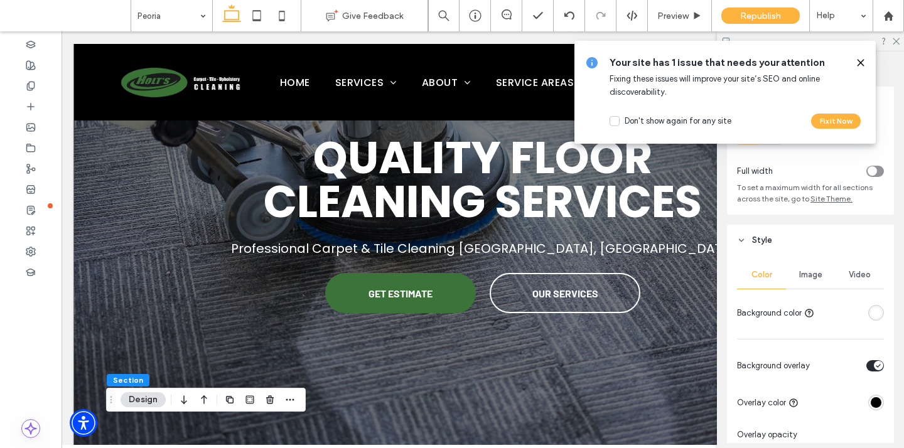
scroll to position [90, 0]
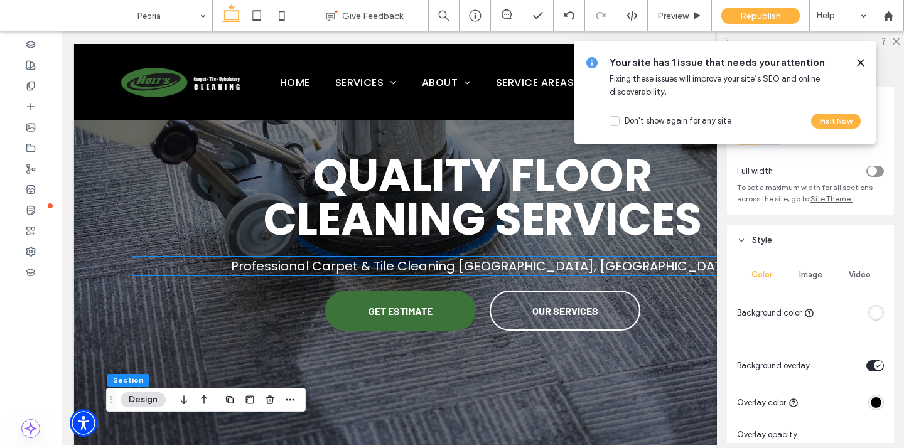
click at [416, 267] on span "Professional Carpet & Tile Cleaning [GEOGRAPHIC_DATA], [GEOGRAPHIC_DATA]" at bounding box center [483, 266] width 504 height 18
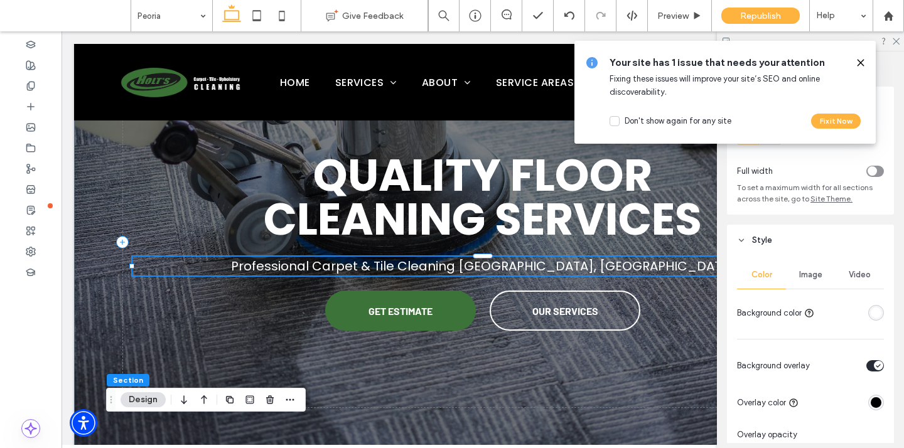
click at [416, 267] on div "Professional Carpet & Tile Cleaning [GEOGRAPHIC_DATA], [GEOGRAPHIC_DATA]" at bounding box center [482, 266] width 700 height 19
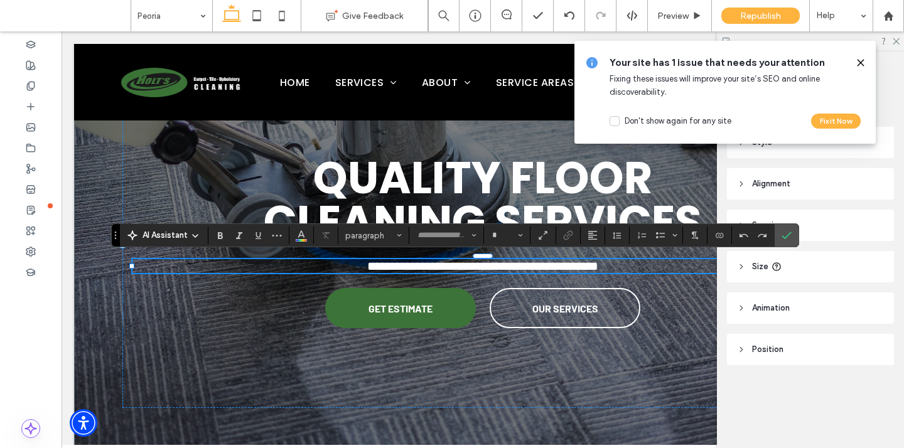
type input "*******"
type input "**"
drag, startPoint x: 722, startPoint y: 202, endPoint x: 783, endPoint y: 233, distance: 69.0
click at [783, 233] on icon "Confirm" at bounding box center [786, 235] width 10 height 10
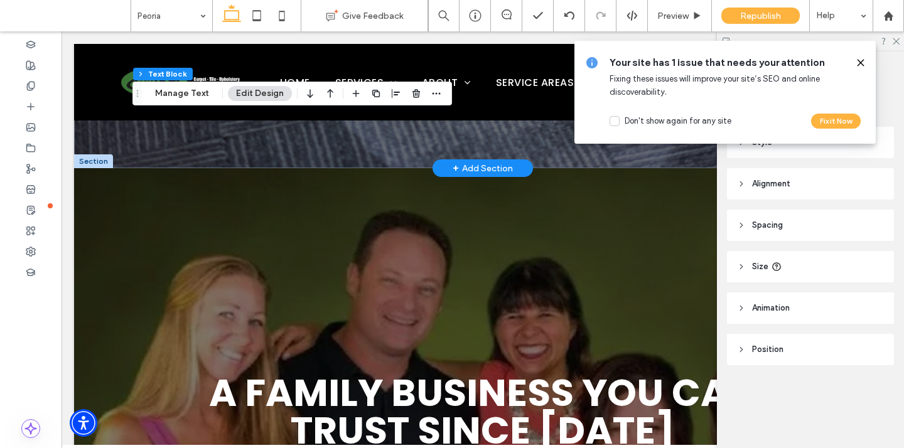
scroll to position [507, 0]
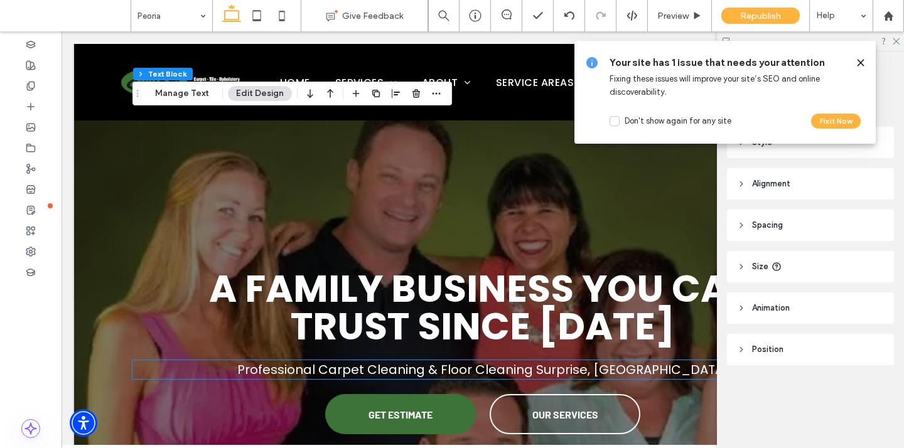
click at [553, 370] on span "Professional Carpet Cleaning & Floor Cleaning Surprise, [GEOGRAPHIC_DATA]" at bounding box center [482, 370] width 491 height 18
click at [553, 370] on div "Professional Carpet Cleaning & Floor Cleaning Surprise, [GEOGRAPHIC_DATA]" at bounding box center [482, 369] width 700 height 19
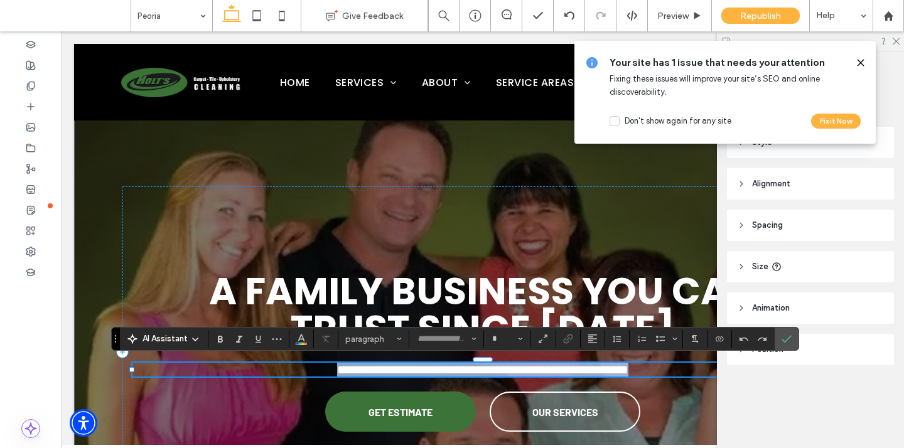
type input "*******"
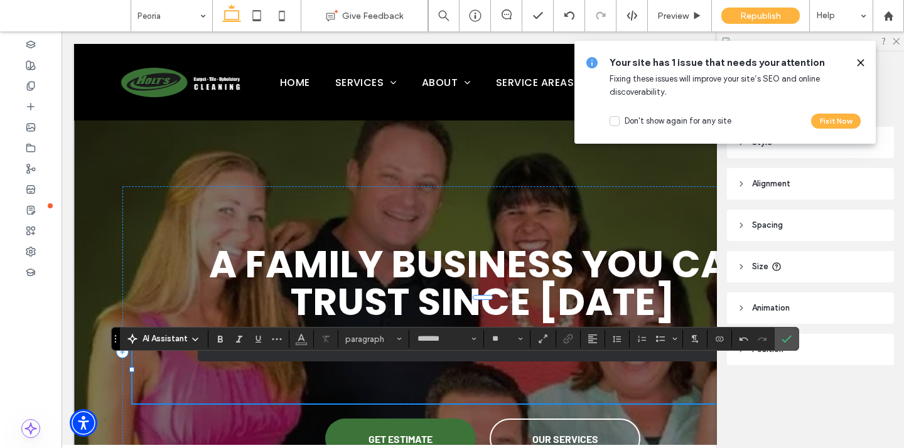
click at [742, 342] on icon "Undo" at bounding box center [744, 339] width 10 height 10
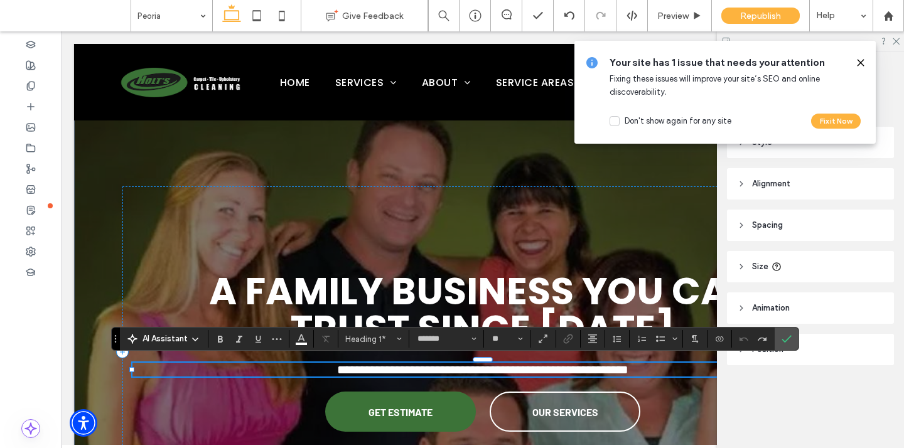
click at [612, 376] on span "**********" at bounding box center [482, 369] width 291 height 13
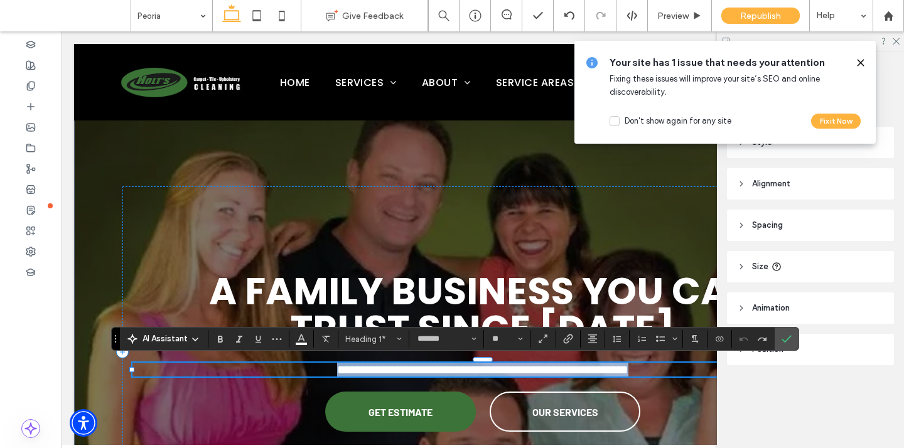
drag, startPoint x: 663, startPoint y: 370, endPoint x: 302, endPoint y: 375, distance: 361.4
click at [337, 375] on span "**********" at bounding box center [482, 369] width 291 height 13
type input "**"
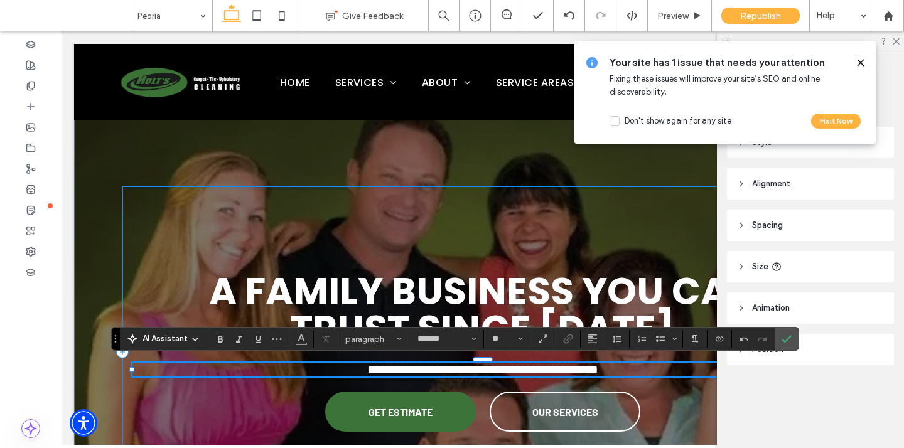
click at [791, 339] on icon "Confirm" at bounding box center [786, 339] width 10 height 10
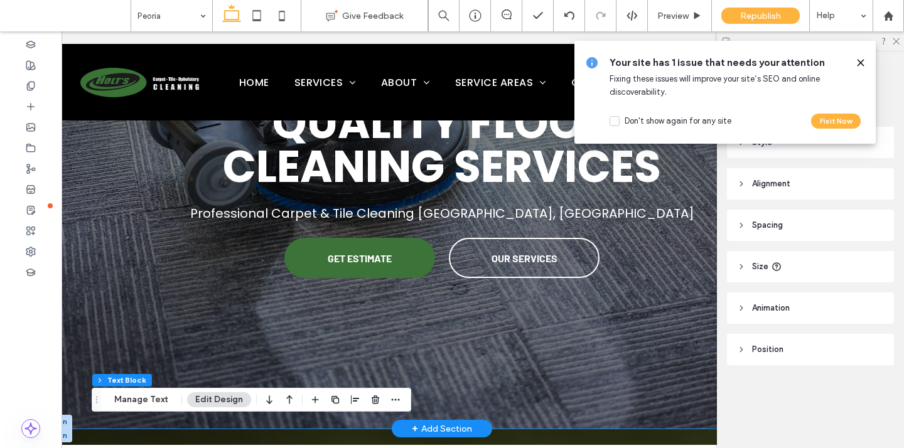
scroll to position [171, 0]
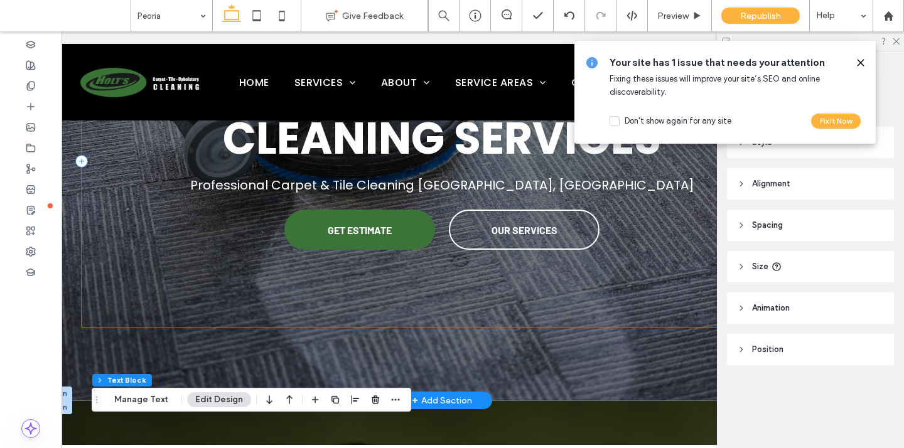
click at [361, 293] on div "Quality Floor Cleaning Services Professional Carpet & Tile Cleaning [GEOGRAPHIC…" at bounding box center [442, 161] width 720 height 331
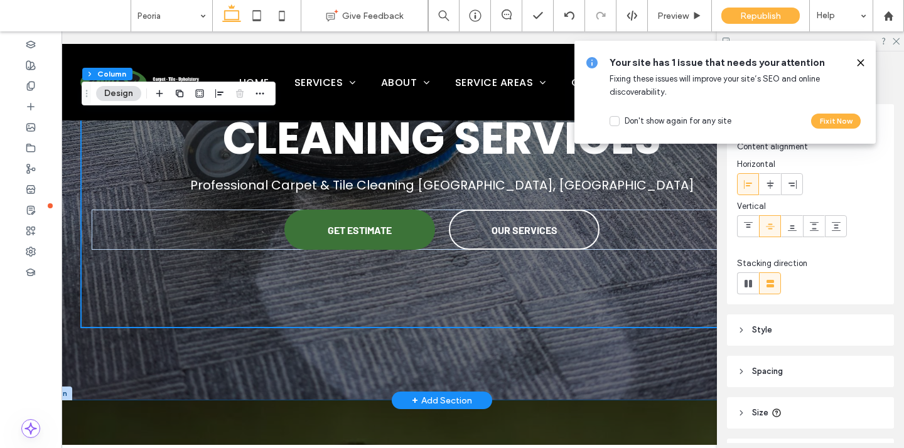
click at [392, 340] on div "Quality Floor Cleaning Services Professional Carpet & Tile Cleaning [GEOGRAPHIC…" at bounding box center [441, 136] width 753 height 527
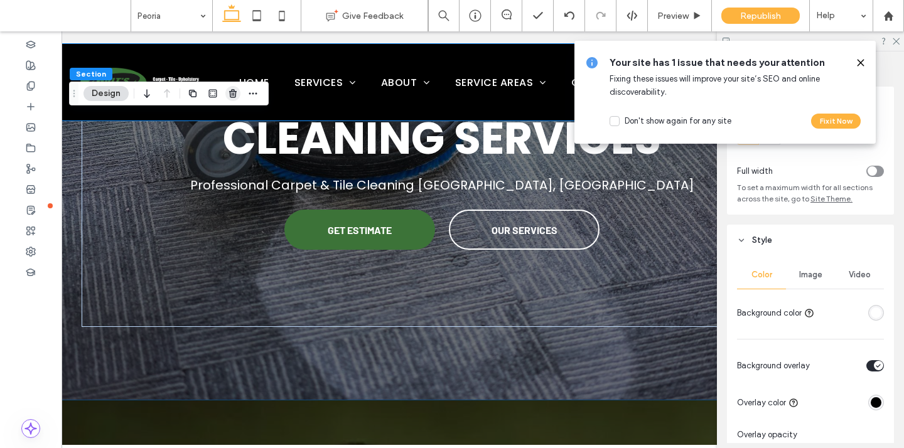
click at [228, 95] on icon "button" at bounding box center [233, 93] width 10 height 10
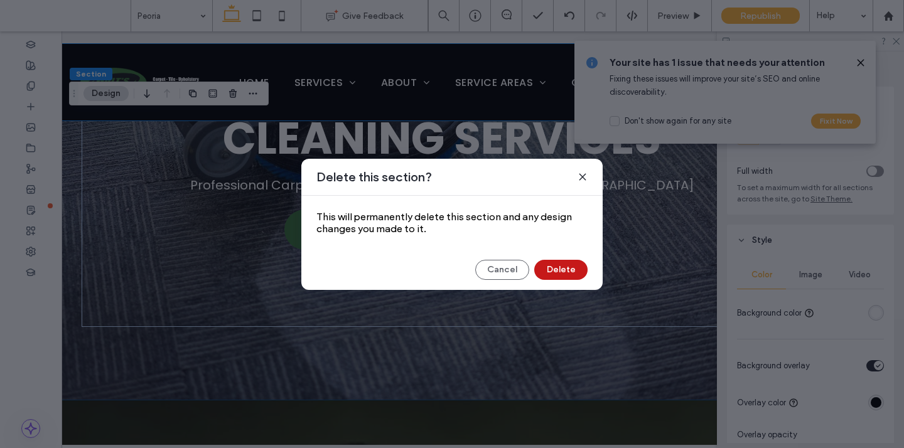
click at [553, 268] on button "Delete" at bounding box center [560, 270] width 53 height 20
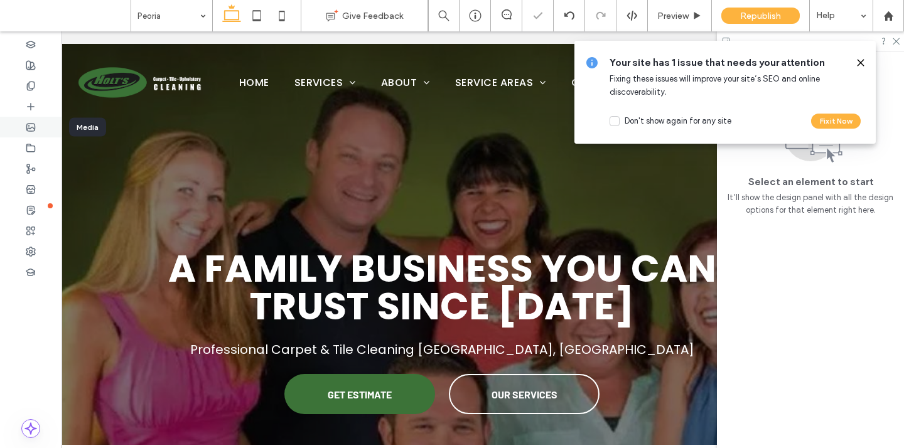
scroll to position [0, 0]
click at [28, 87] on icon at bounding box center [31, 86] width 10 height 10
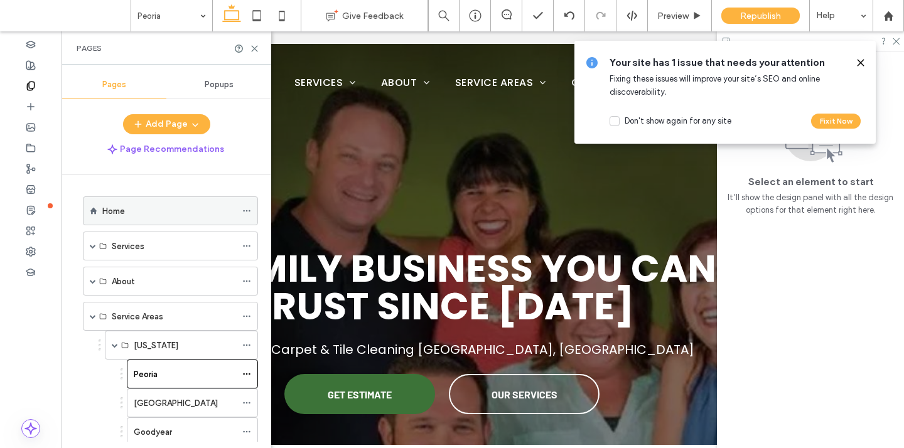
click at [151, 223] on div "Home" at bounding box center [169, 211] width 134 height 28
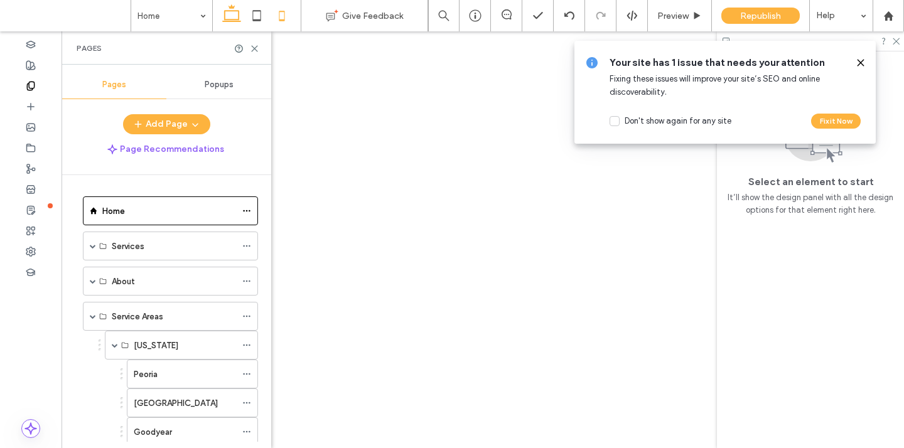
click at [282, 12] on use at bounding box center [282, 16] width 6 height 10
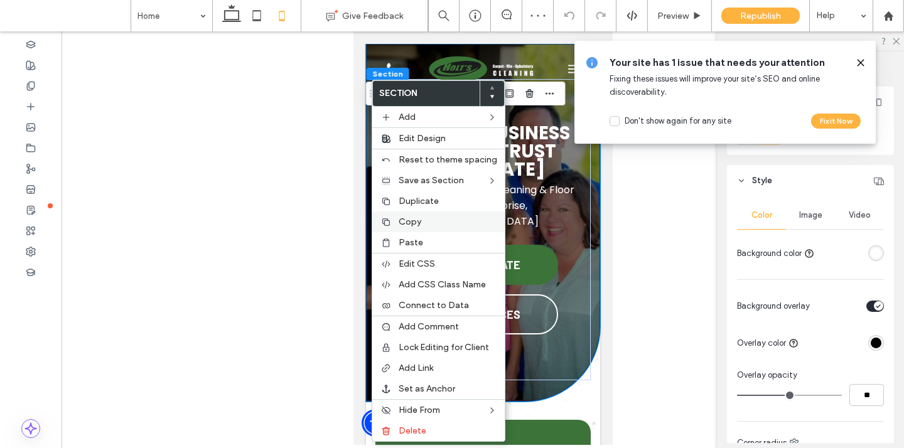
click at [394, 219] on div "Copy" at bounding box center [438, 221] width 132 height 21
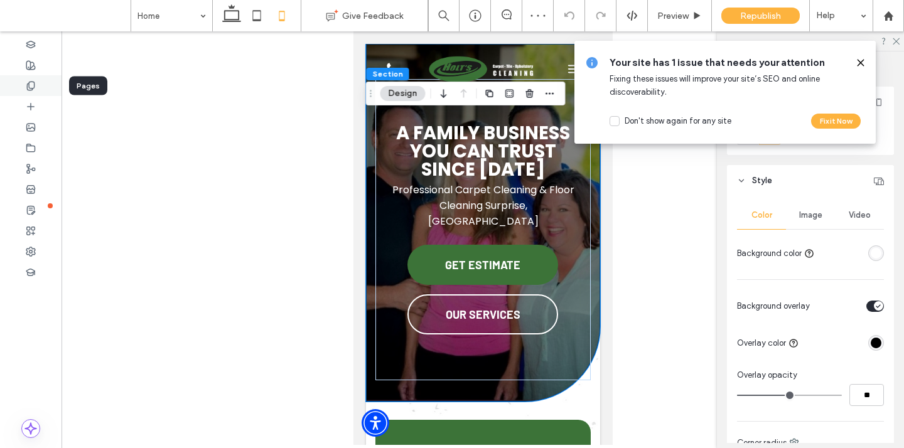
click at [27, 89] on use at bounding box center [30, 86] width 7 height 8
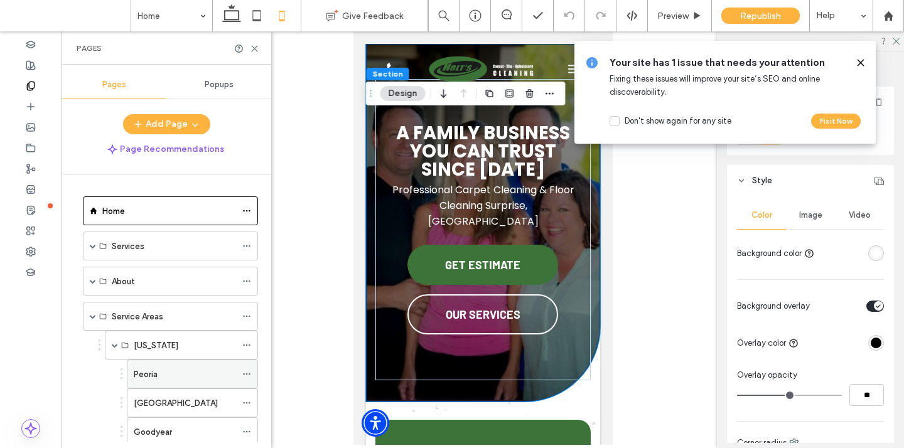
click at [153, 372] on label "Peoria" at bounding box center [146, 374] width 24 height 22
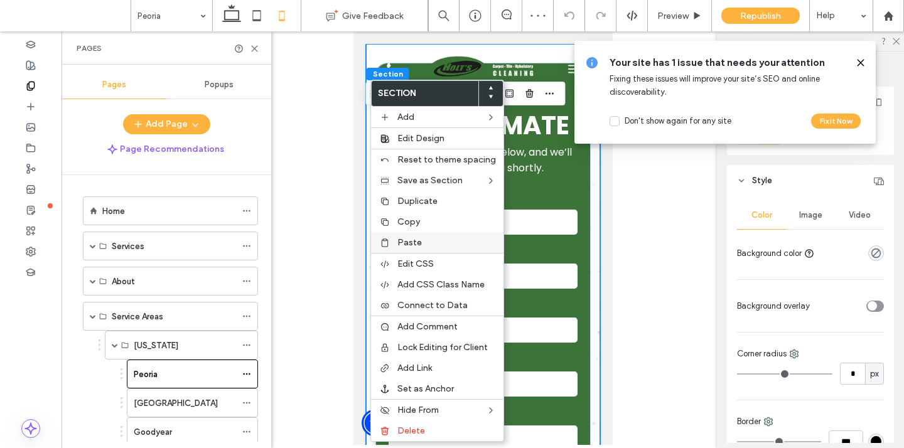
click at [387, 240] on use at bounding box center [384, 242] width 6 height 8
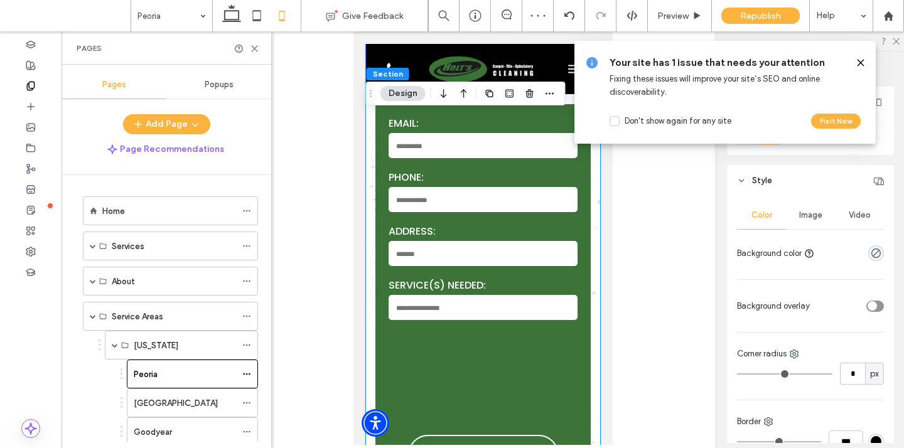
scroll to position [639, 0]
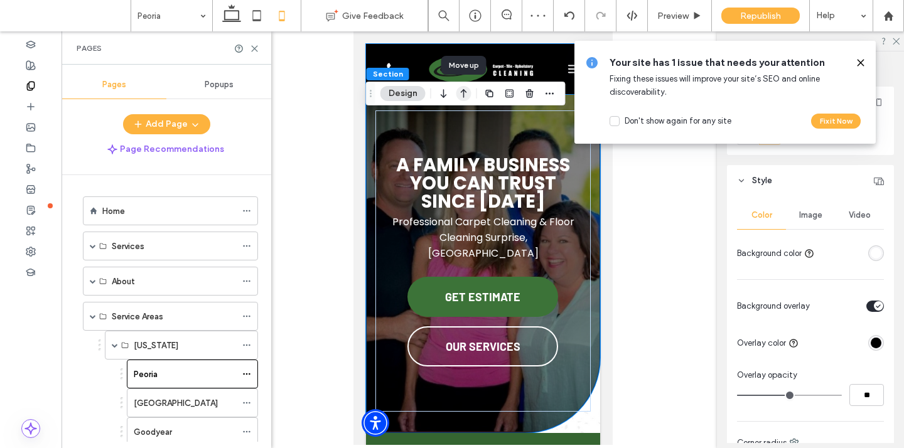
click at [460, 93] on icon "button" at bounding box center [463, 93] width 15 height 23
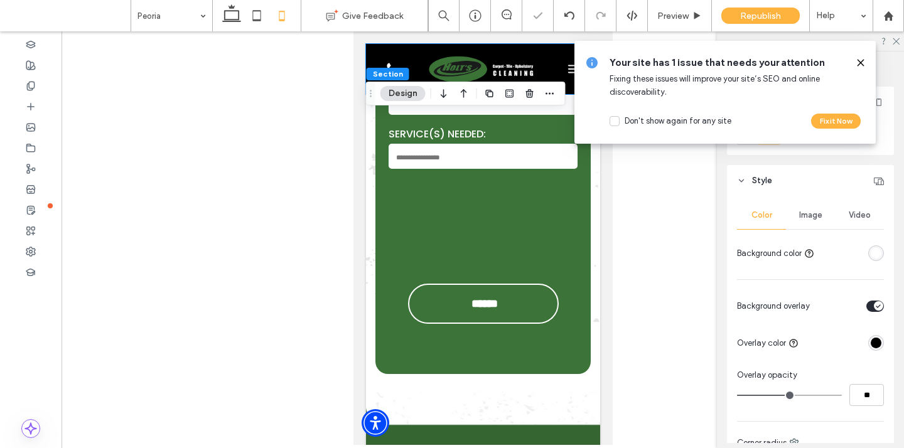
scroll to position [0, 0]
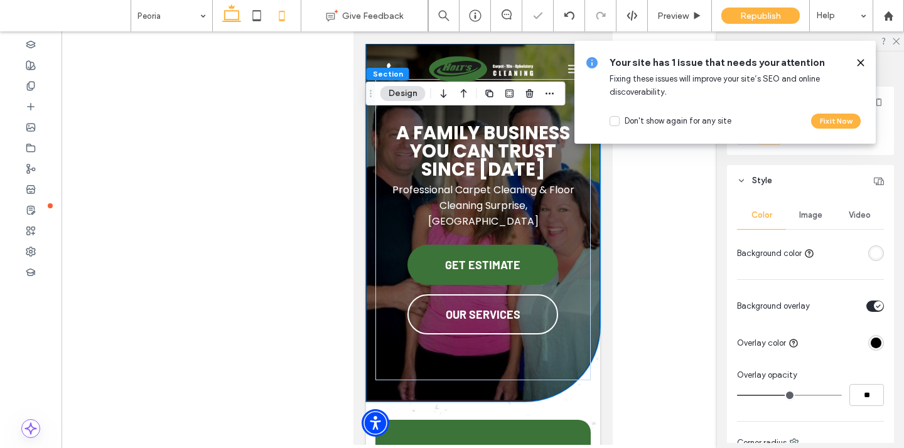
click at [230, 13] on icon at bounding box center [231, 15] width 25 height 25
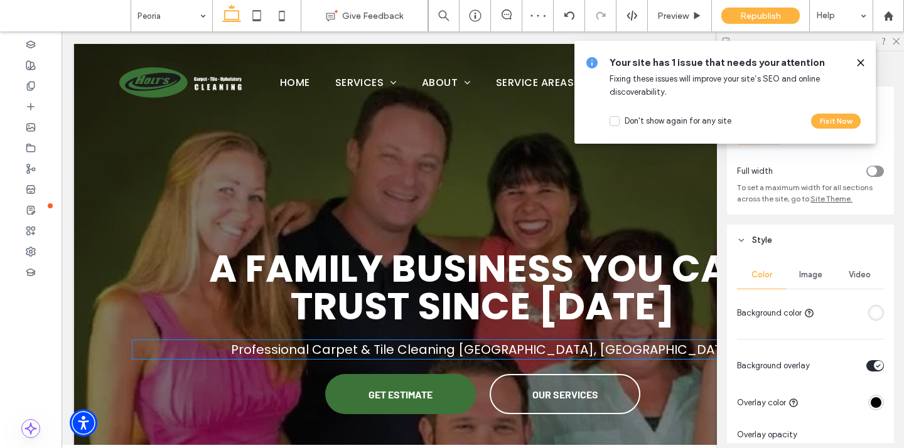
click at [437, 351] on span "Professional Carpet & Tile Cleaning [GEOGRAPHIC_DATA], [GEOGRAPHIC_DATA]" at bounding box center [483, 350] width 504 height 18
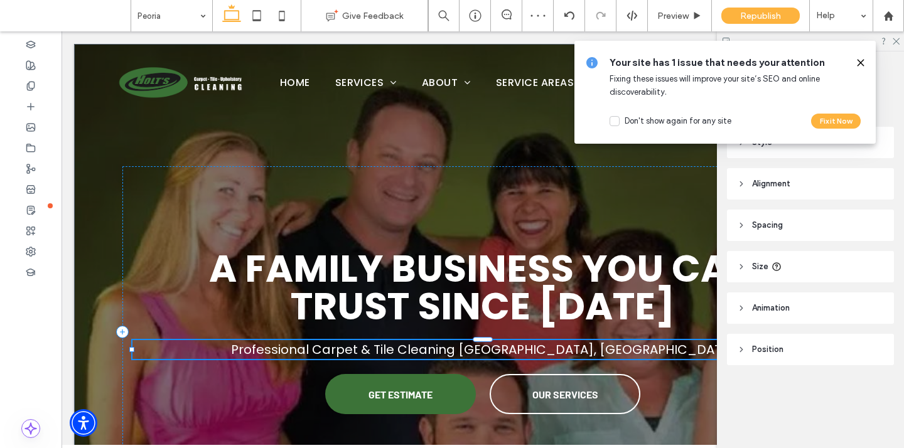
click at [437, 351] on div "Professional Carpet & Tile Cleaning [GEOGRAPHIC_DATA], [GEOGRAPHIC_DATA]" at bounding box center [482, 349] width 700 height 19
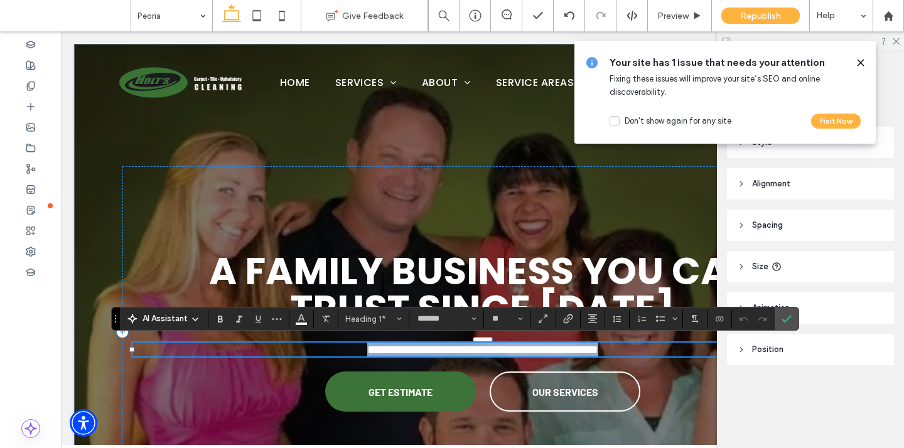
copy span "**********"
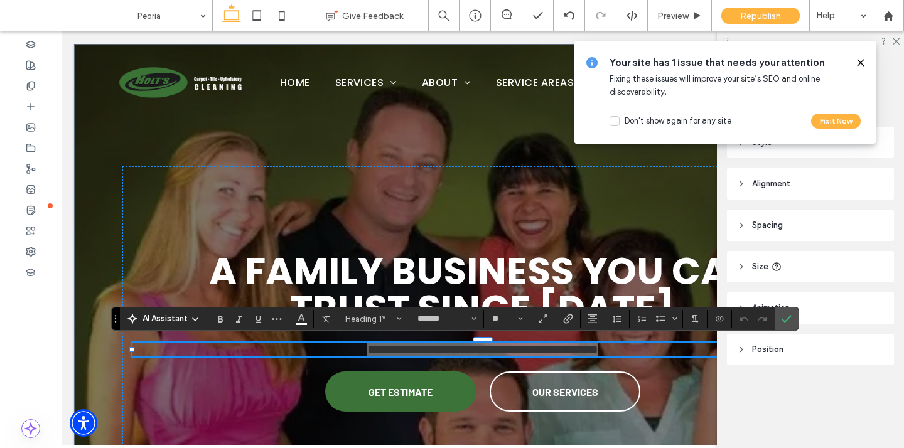
click at [284, 16] on icon at bounding box center [281, 15] width 25 height 25
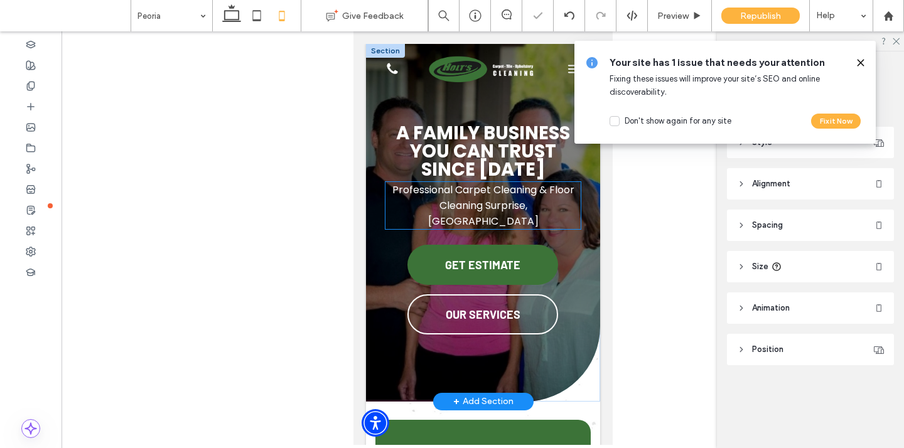
click at [474, 205] on h1 "Professional Carpet Cleaning & Floor Cleaning Surprise, [GEOGRAPHIC_DATA]" at bounding box center [482, 205] width 195 height 47
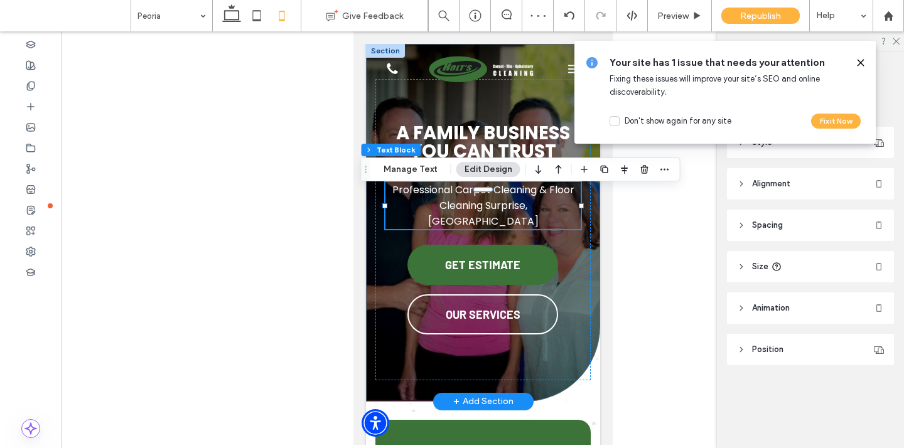
click at [474, 205] on h1 "Professional Carpet Cleaning & Floor Cleaning Surprise, [GEOGRAPHIC_DATA]" at bounding box center [482, 205] width 195 height 47
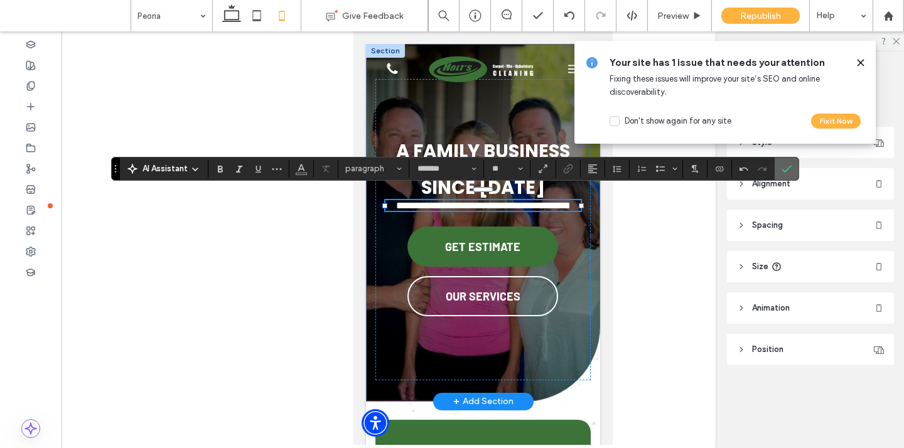
click at [788, 163] on span "Confirm" at bounding box center [786, 168] width 10 height 21
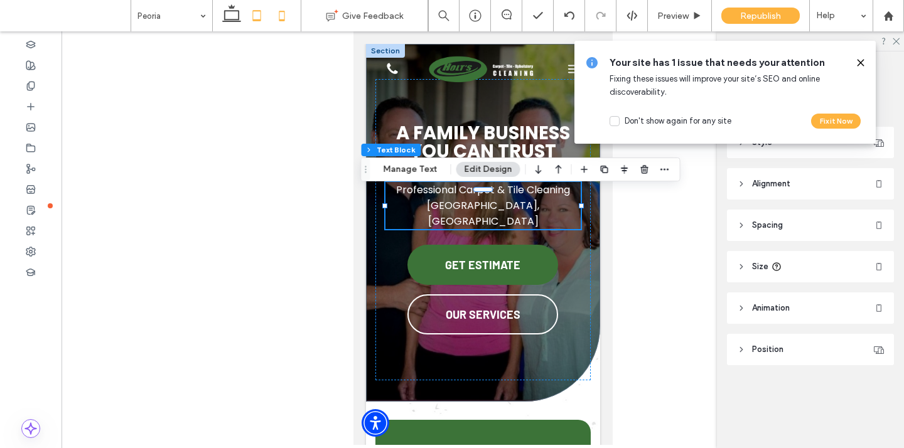
click at [260, 22] on icon at bounding box center [256, 15] width 25 height 25
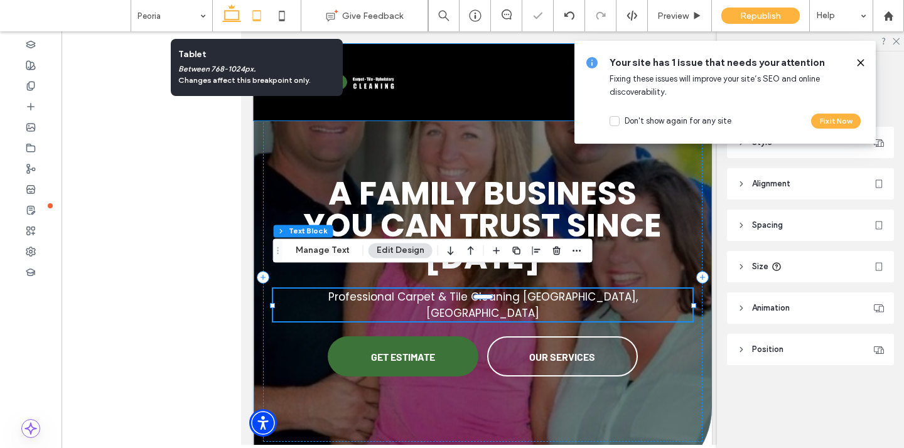
scroll to position [26, 0]
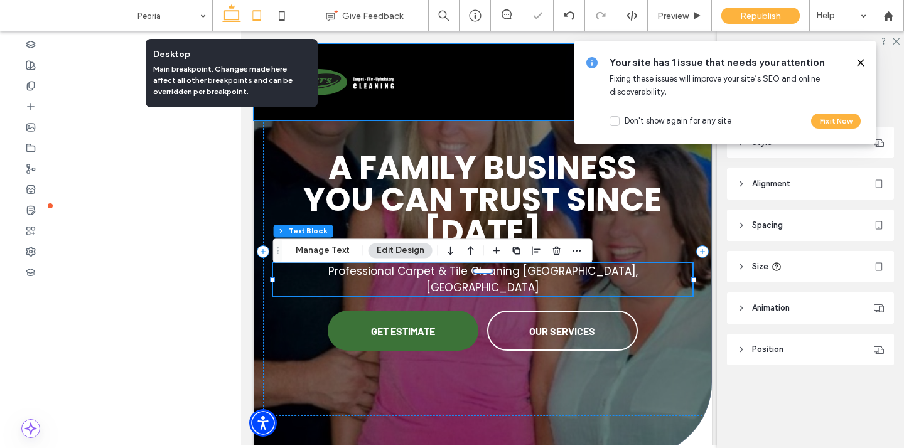
click at [228, 19] on icon at bounding box center [231, 15] width 25 height 25
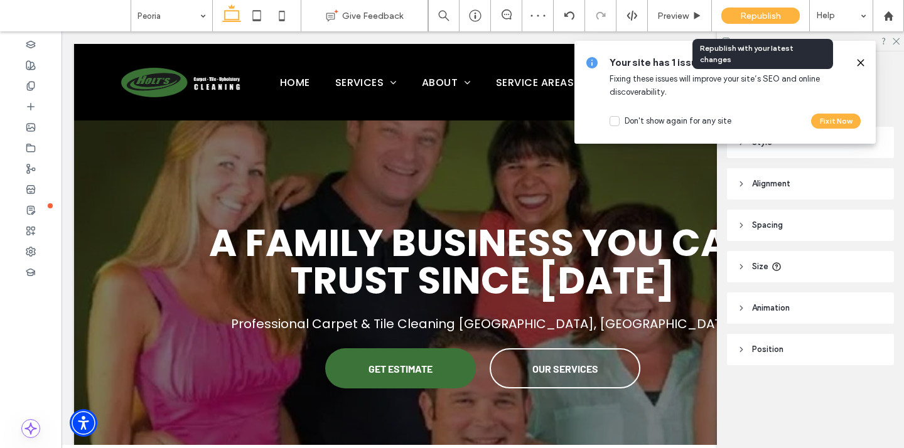
click at [755, 17] on span "Republish" at bounding box center [760, 16] width 41 height 11
